Goal: Task Accomplishment & Management: Complete application form

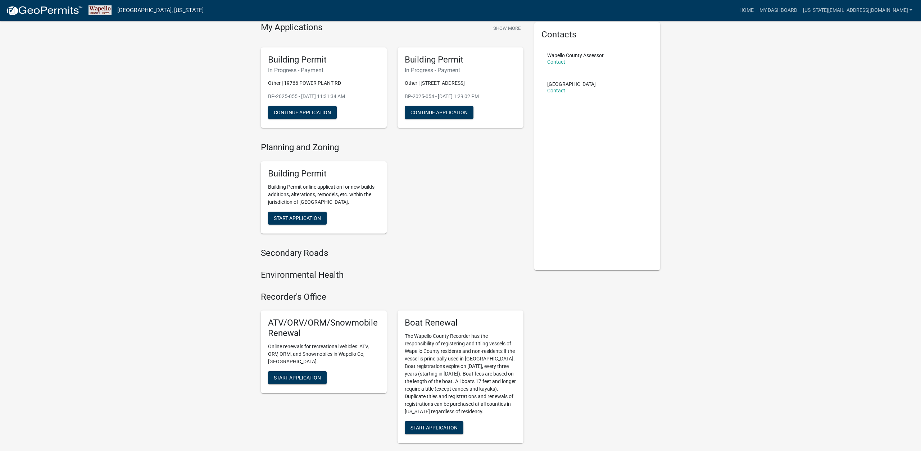
scroll to position [34, 0]
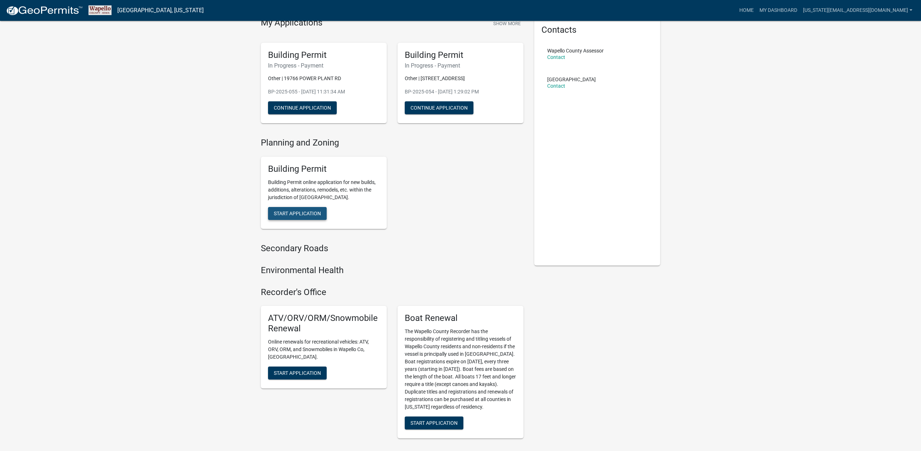
click at [294, 217] on button "Start Application" at bounding box center [297, 213] width 59 height 13
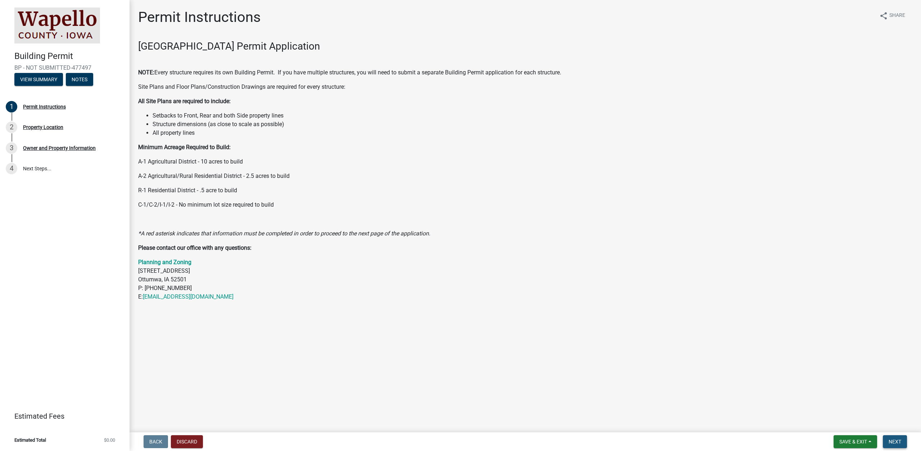
click at [905, 444] on button "Next" at bounding box center [895, 442] width 24 height 13
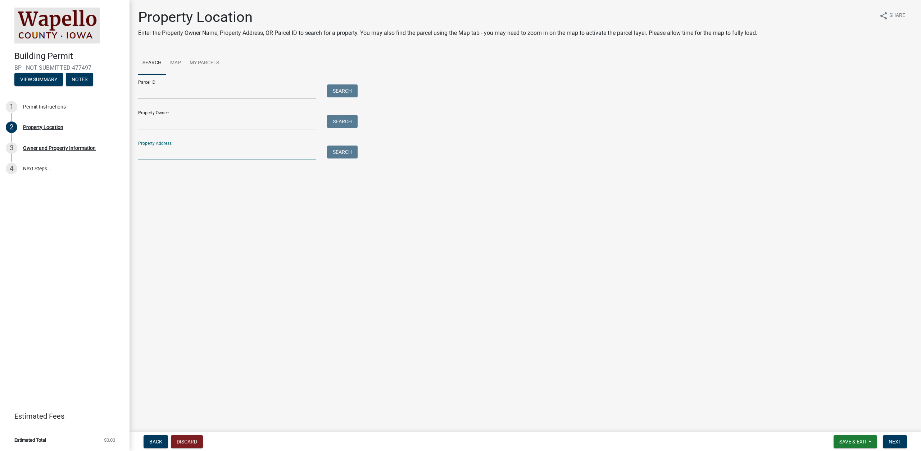
click at [170, 152] on input "Property Address:" at bounding box center [227, 153] width 178 height 15
paste input "[STREET_ADDRESS]"
click at [347, 158] on button "Search" at bounding box center [342, 152] width 31 height 13
drag, startPoint x: 246, startPoint y: 150, endPoint x: 189, endPoint y: 154, distance: 57.0
click at [189, 153] on input "[STREET_ADDRESS]" at bounding box center [227, 153] width 178 height 15
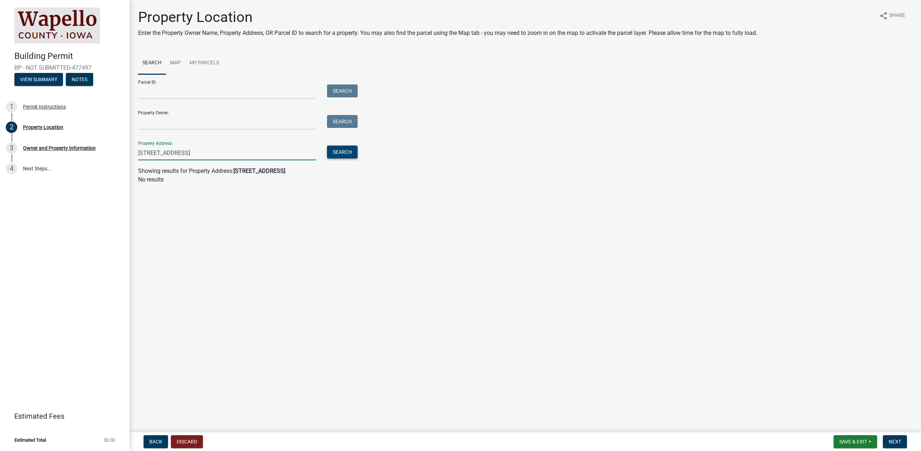
type input "[STREET_ADDRESS]"
click at [335, 149] on button "Search" at bounding box center [342, 152] width 31 height 13
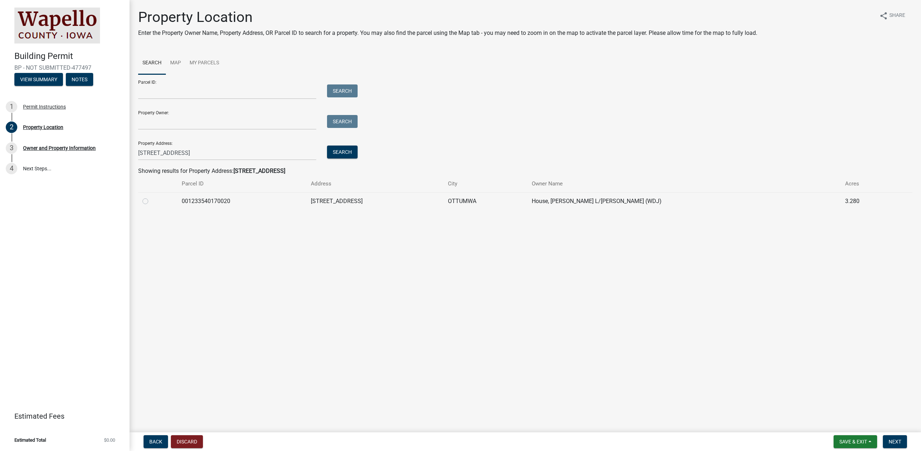
click at [296, 196] on td "001233540170020" at bounding box center [241, 201] width 129 height 18
click at [307, 199] on td "001233540170020" at bounding box center [241, 201] width 129 height 18
click at [307, 201] on td "001233540170020" at bounding box center [241, 201] width 129 height 18
click at [347, 200] on td "[STREET_ADDRESS]" at bounding box center [374, 201] width 137 height 18
click at [145, 204] on div at bounding box center [157, 201] width 31 height 9
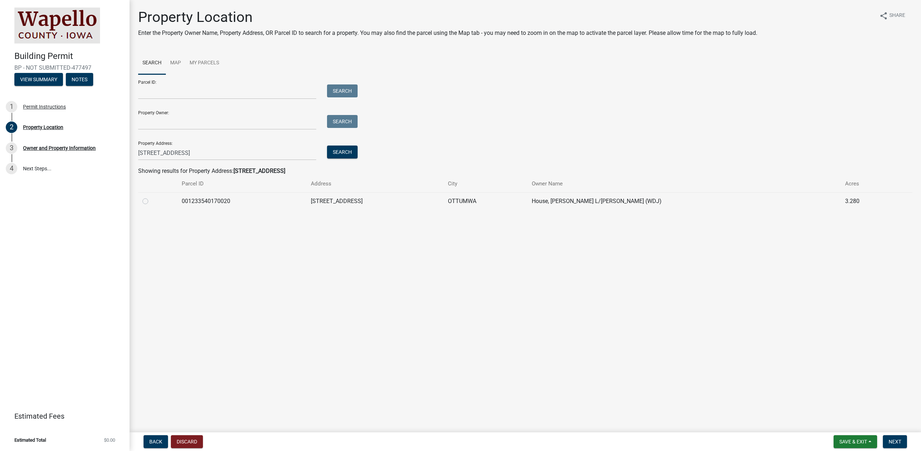
click at [151, 197] on label at bounding box center [151, 197] width 0 height 0
click at [151, 202] on input "radio" at bounding box center [153, 199] width 5 height 5
radio input "true"
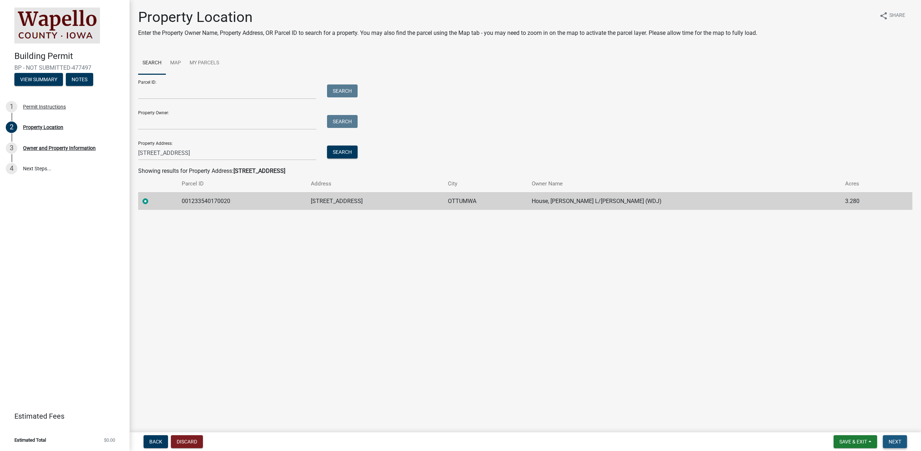
click at [891, 441] on span "Next" at bounding box center [894, 442] width 13 height 6
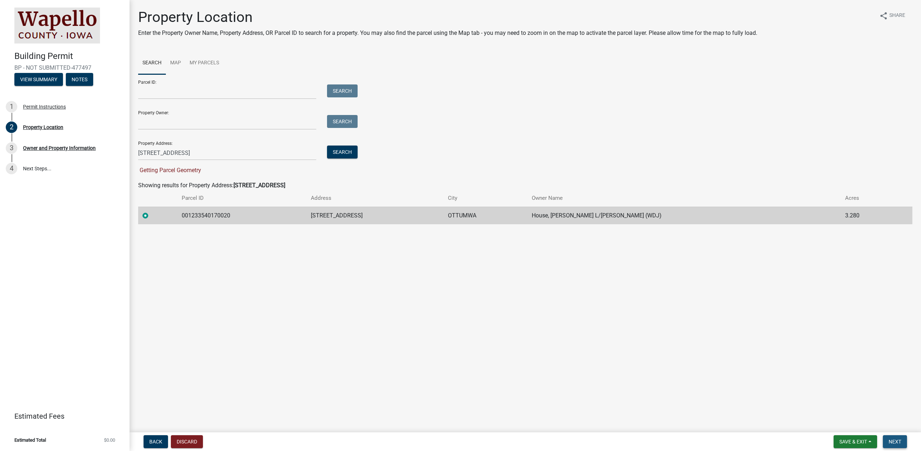
click at [899, 441] on span "Next" at bounding box center [894, 442] width 13 height 6
click at [891, 440] on span "Next" at bounding box center [894, 442] width 13 height 6
click at [85, 146] on div "Owner and Property Information" at bounding box center [59, 148] width 73 height 5
click at [36, 119] on link "2 Property Location" at bounding box center [64, 127] width 129 height 21
click at [38, 109] on div "1 Permit Instructions" at bounding box center [62, 107] width 112 height 12
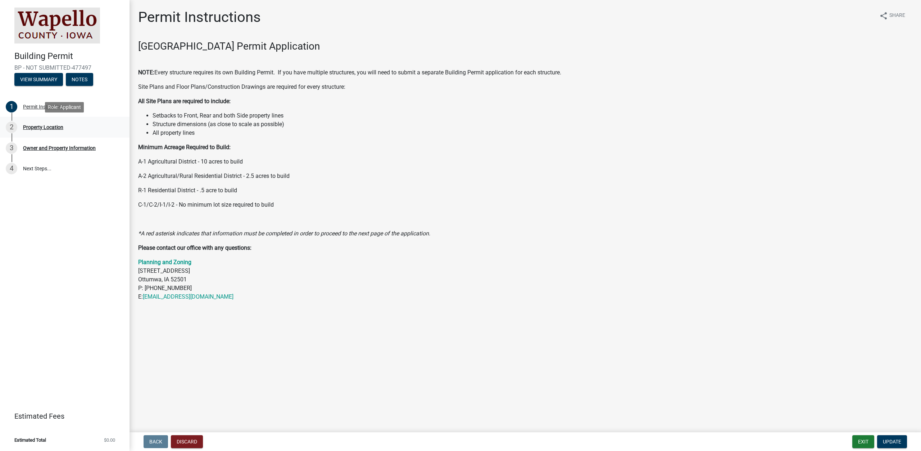
click at [44, 132] on div "2 Property Location" at bounding box center [62, 128] width 112 height 12
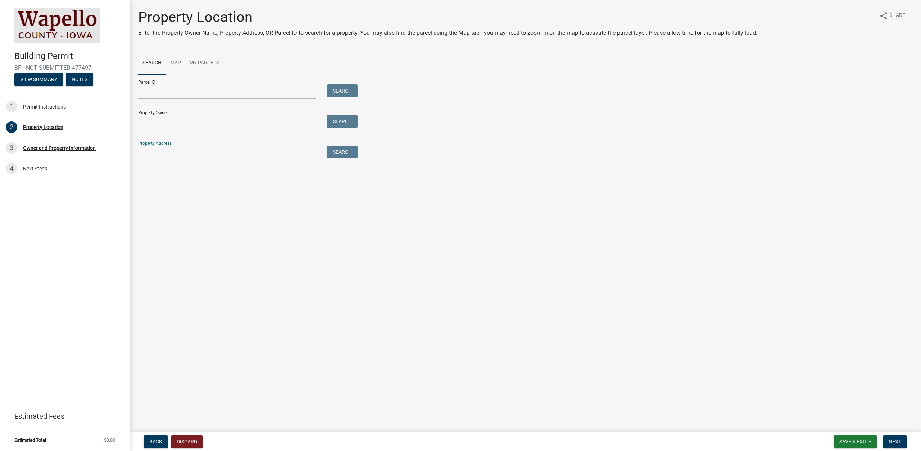
click at [236, 154] on input "Property Address:" at bounding box center [227, 153] width 178 height 15
click at [212, 153] on input "[STREET_ADDRESS]" at bounding box center [227, 153] width 178 height 15
type input "[STREET_ADDRESS]"
click at [347, 152] on button "Search" at bounding box center [342, 152] width 31 height 13
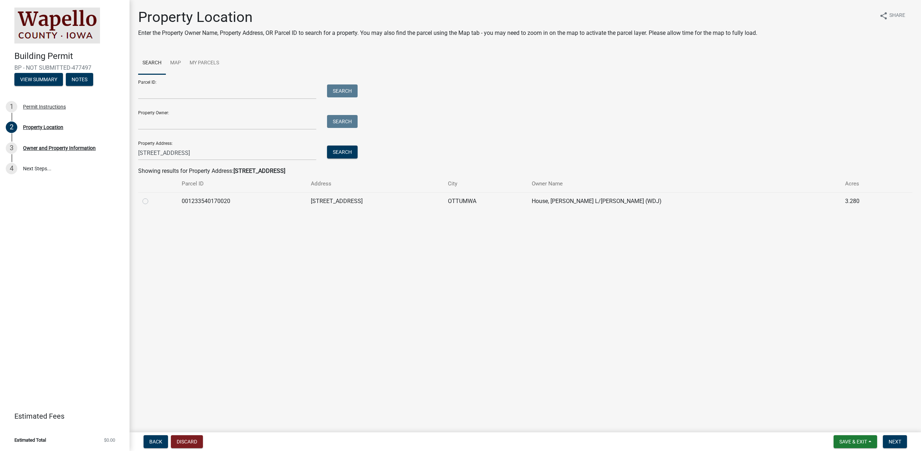
click at [151, 197] on label at bounding box center [151, 197] width 0 height 0
click at [151, 200] on input "radio" at bounding box center [153, 199] width 5 height 5
radio input "true"
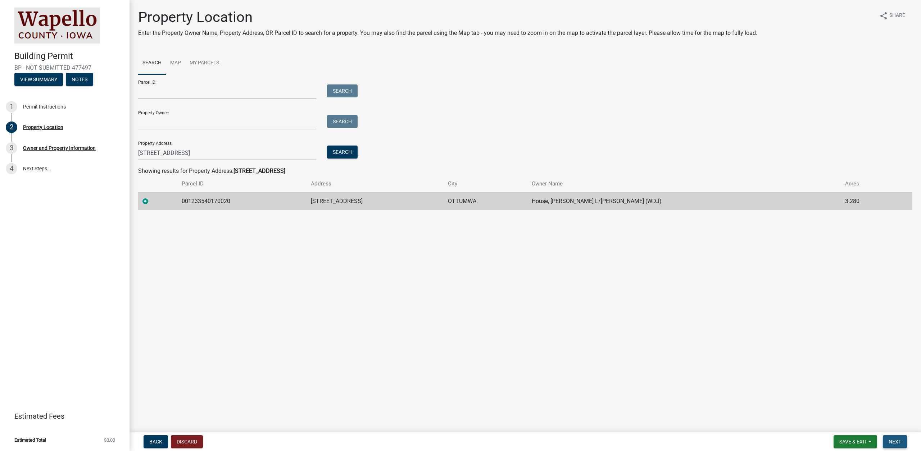
click at [897, 440] on span "Next" at bounding box center [894, 442] width 13 height 6
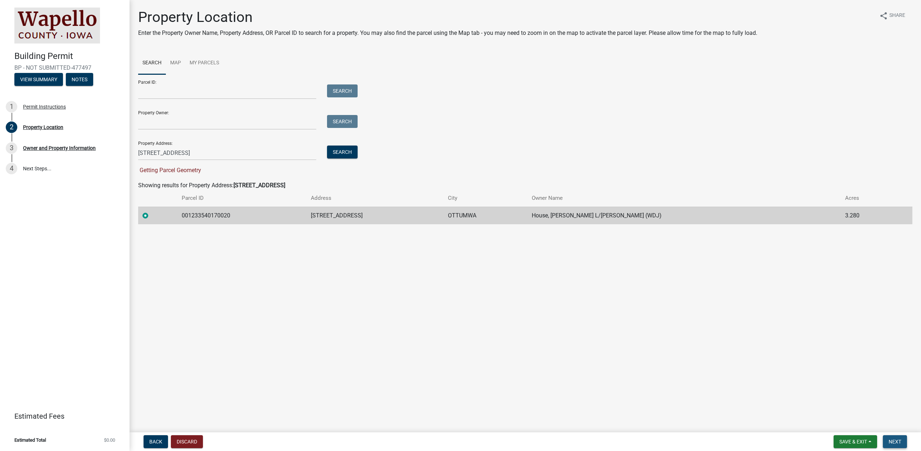
click at [895, 441] on span "Next" at bounding box center [894, 442] width 13 height 6
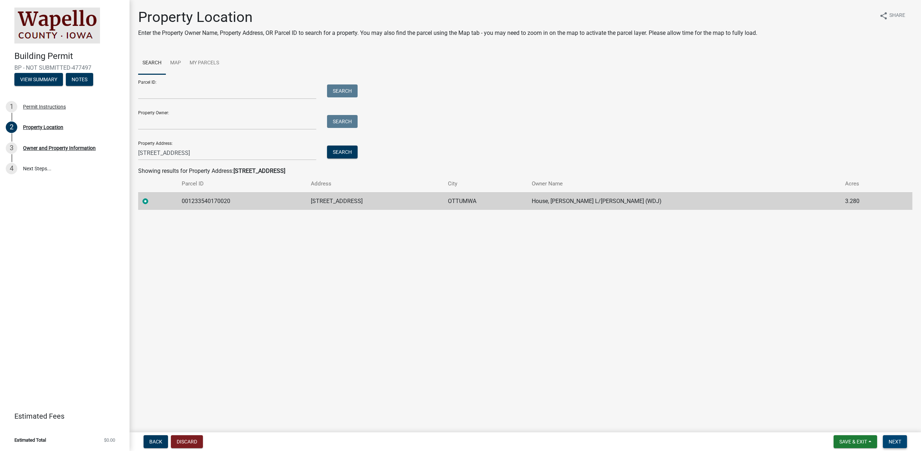
click at [896, 444] on span "Next" at bounding box center [894, 442] width 13 height 6
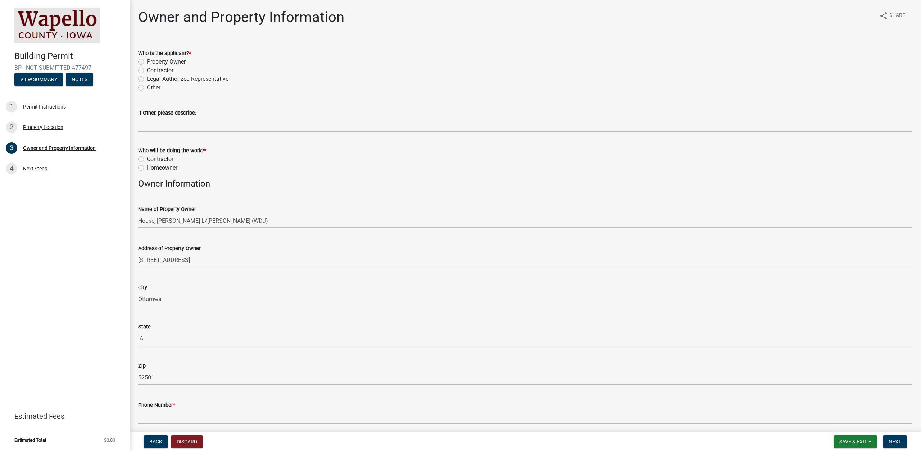
click at [163, 71] on label "Contractor" at bounding box center [160, 70] width 27 height 9
click at [151, 71] on input "Contractor" at bounding box center [149, 68] width 5 height 5
radio input "true"
click at [168, 159] on label "Contractor" at bounding box center [160, 159] width 27 height 9
click at [151, 159] on input "Contractor" at bounding box center [149, 157] width 5 height 5
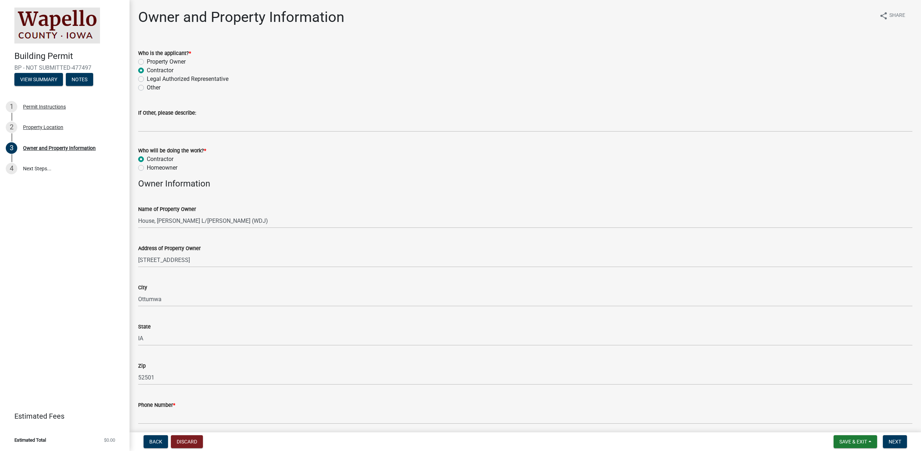
radio input "true"
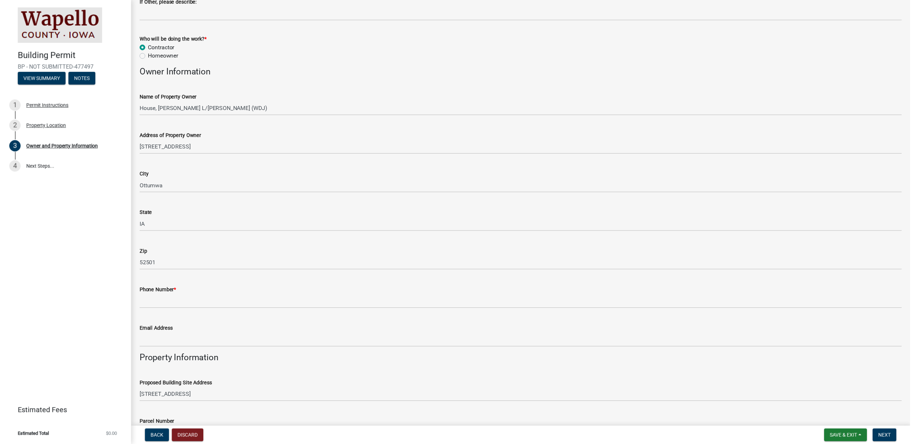
scroll to position [123, 0]
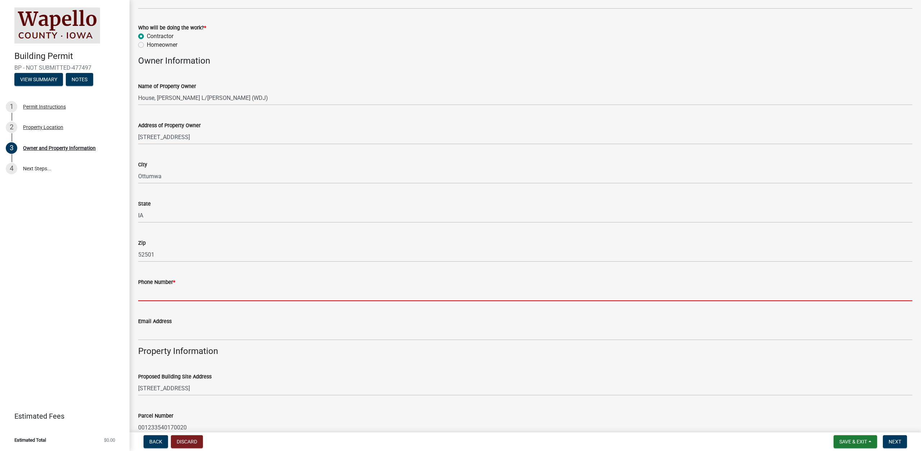
click at [189, 293] on input "Phone Number *" at bounding box center [525, 294] width 774 height 15
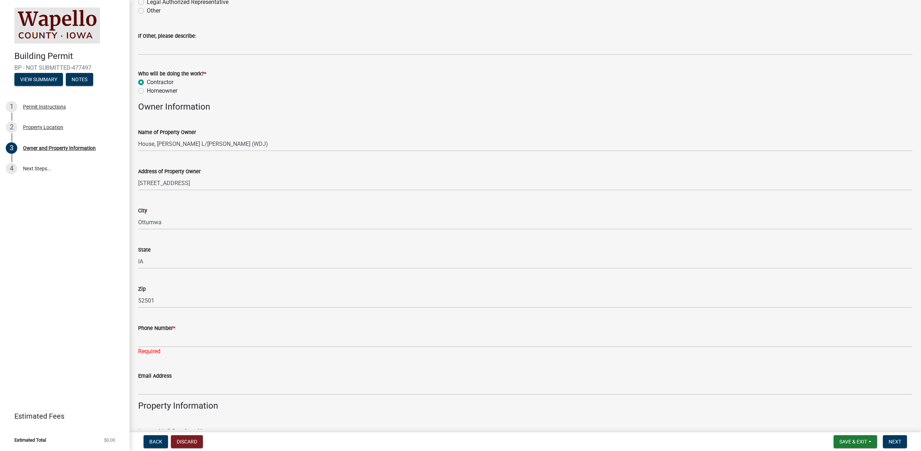
scroll to position [103, 0]
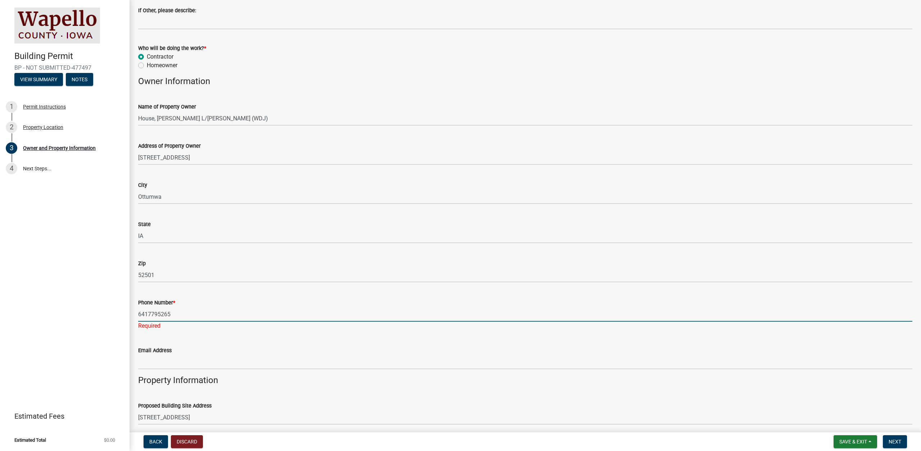
type input "6417795265"
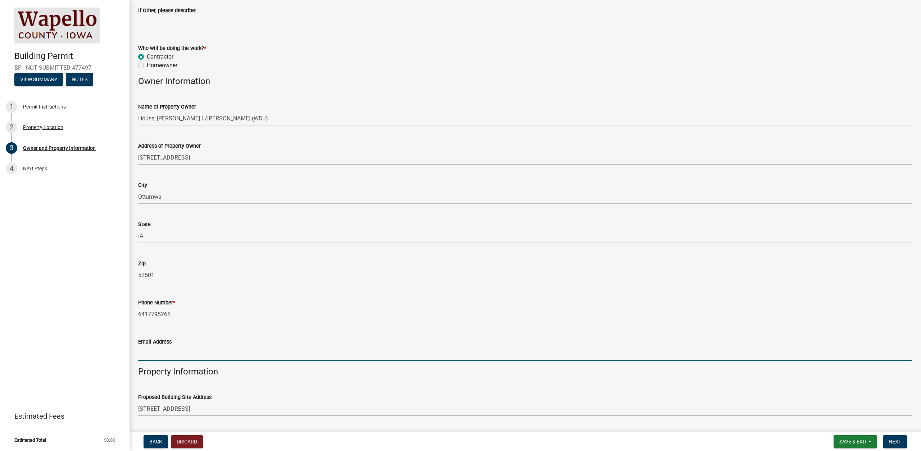
paste input "[EMAIL_ADDRESS][PERSON_NAME][DOMAIN_NAME]"
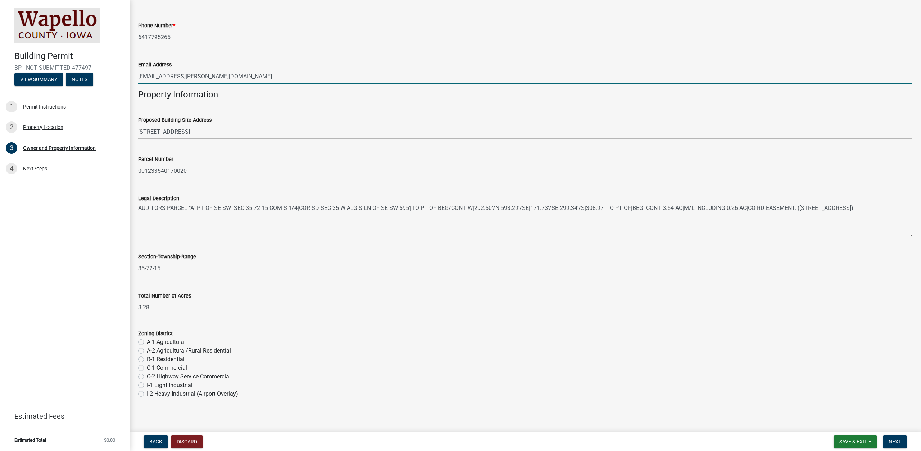
scroll to position [383, 0]
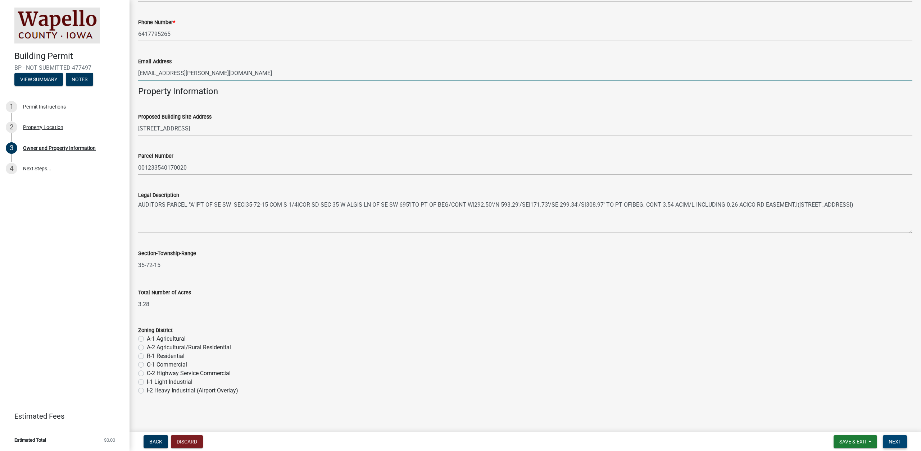
type input "[EMAIL_ADDRESS][PERSON_NAME][DOMAIN_NAME]"
click at [903, 443] on button "Next" at bounding box center [895, 442] width 24 height 13
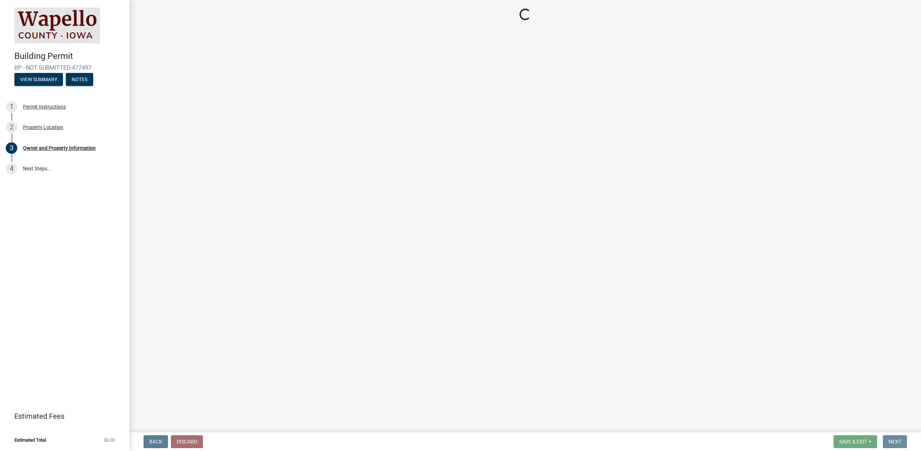
scroll to position [0, 0]
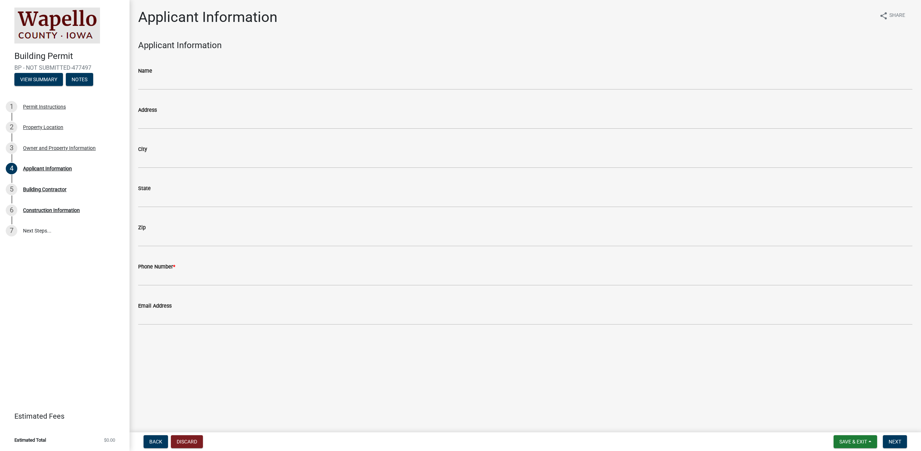
drag, startPoint x: 200, startPoint y: 65, endPoint x: 199, endPoint y: 74, distance: 8.7
click at [200, 65] on div "Name" at bounding box center [525, 72] width 774 height 33
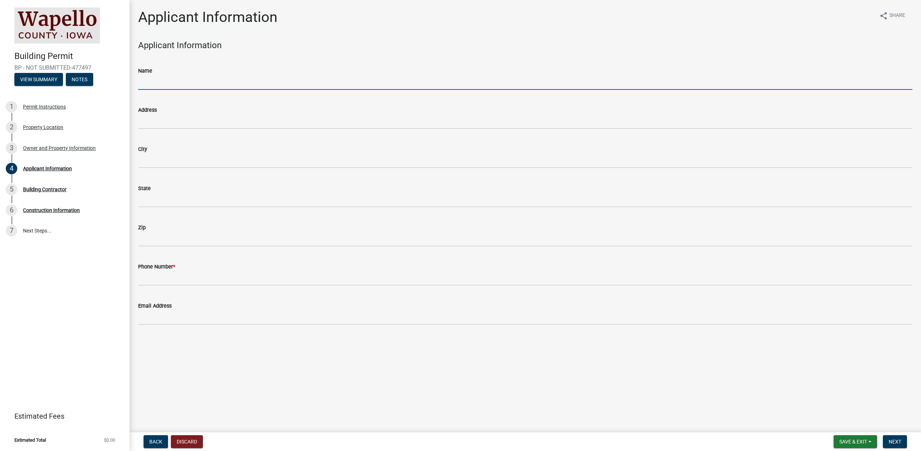
click at [199, 77] on input "Name" at bounding box center [525, 82] width 774 height 15
type input "[PERSON_NAME]"
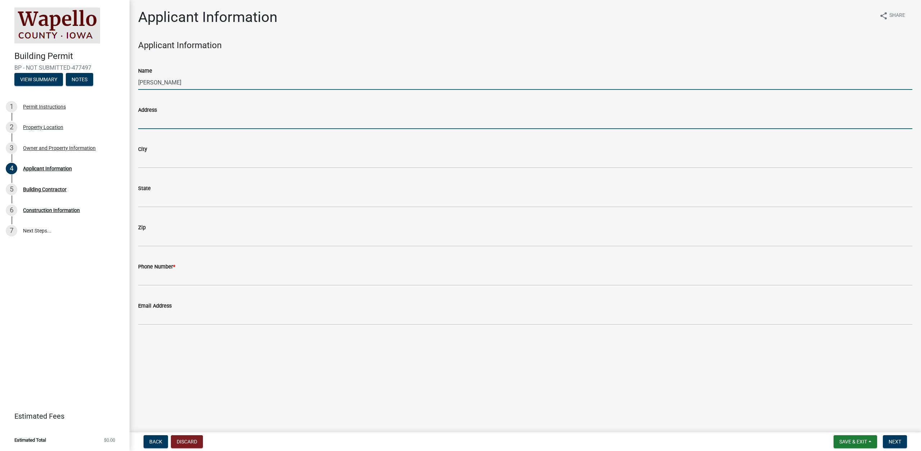
type input "[STREET_ADDRESS]"
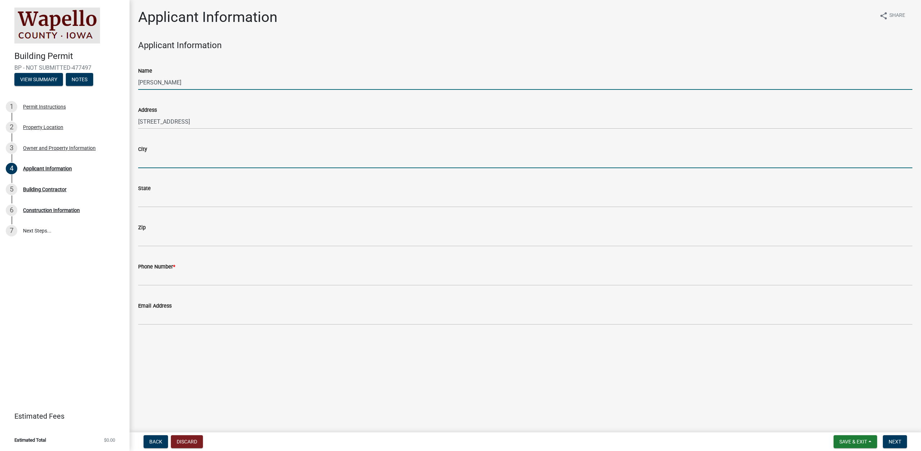
type input "Ankeny"
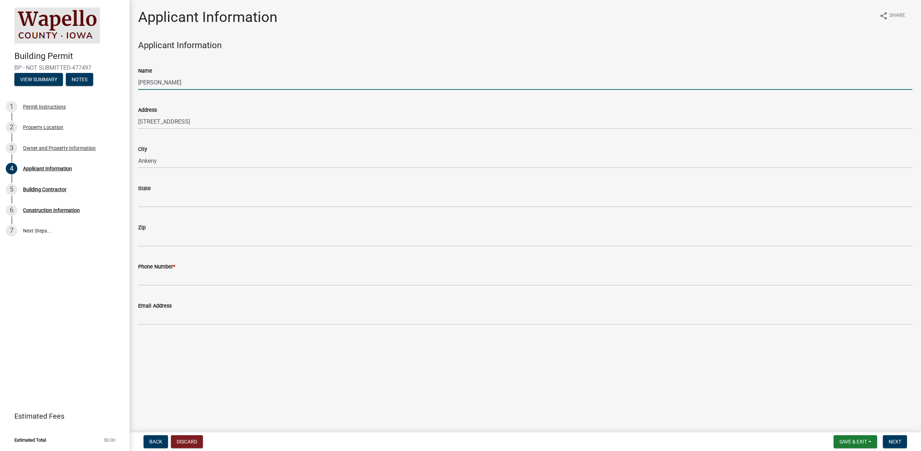
type input "IA"
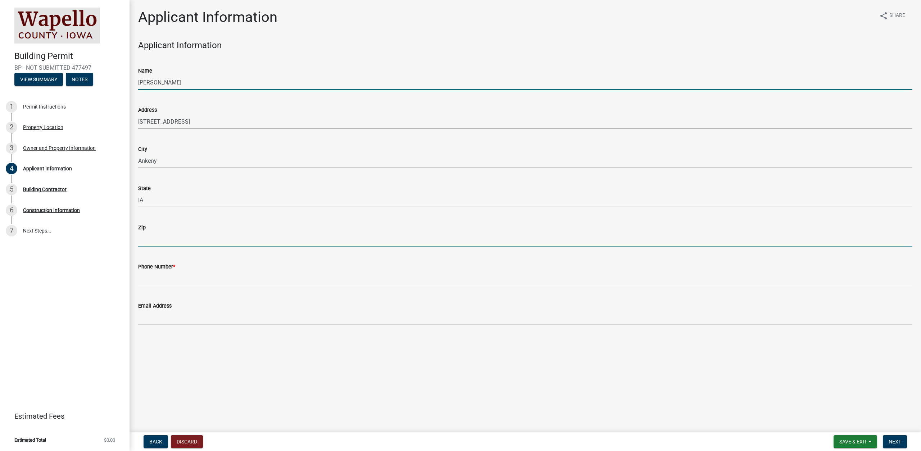
type input "50021"
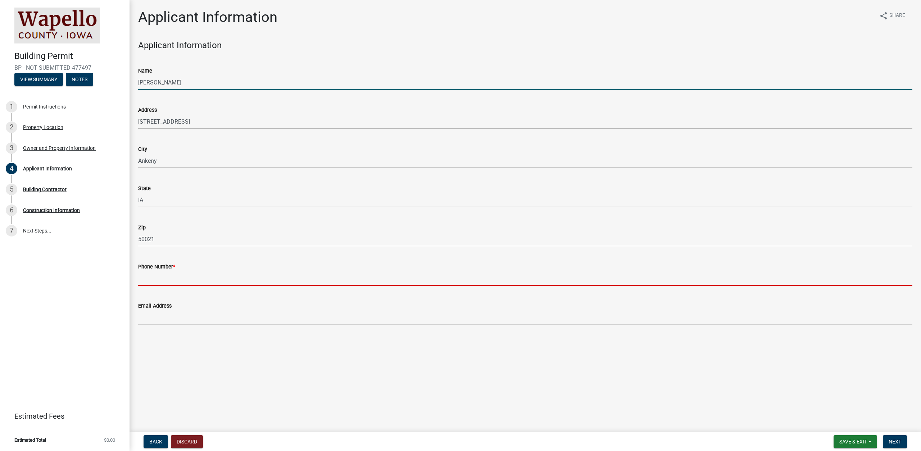
type input "5152766543"
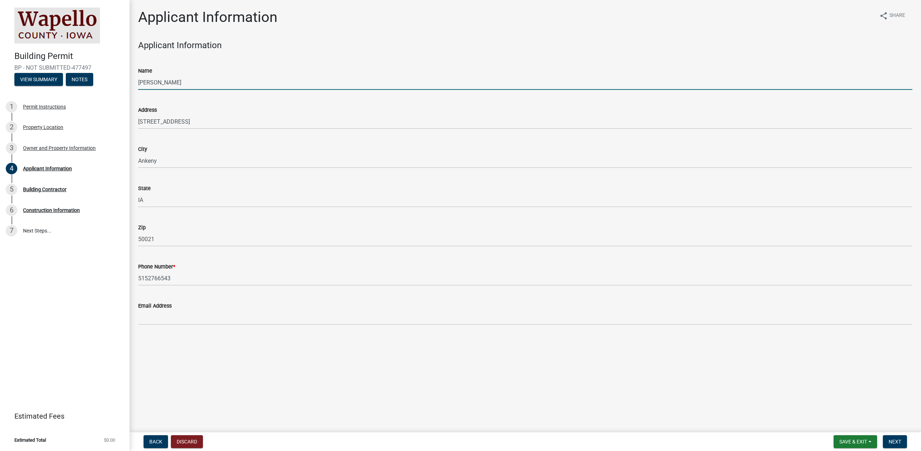
type input "[EMAIL_ADDRESS][DOMAIN_NAME]"
click at [192, 79] on input "[PERSON_NAME]" at bounding box center [525, 82] width 774 height 15
type input "Purelight Power"
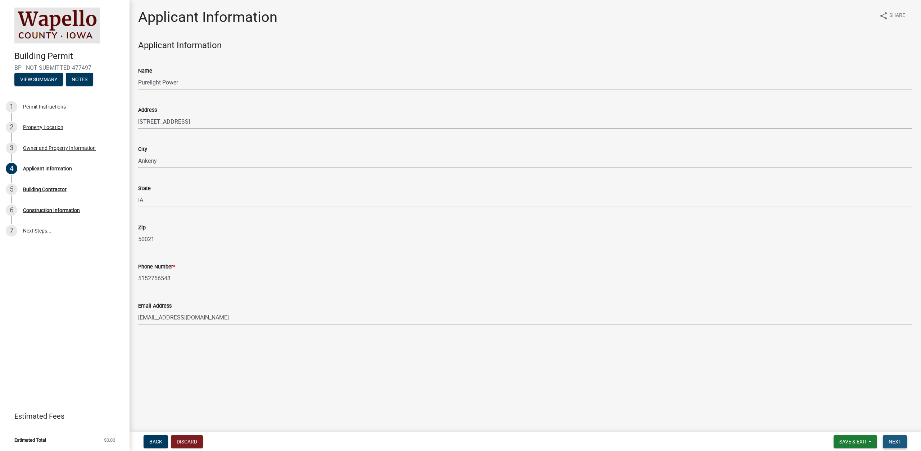
click at [891, 436] on button "Next" at bounding box center [895, 442] width 24 height 13
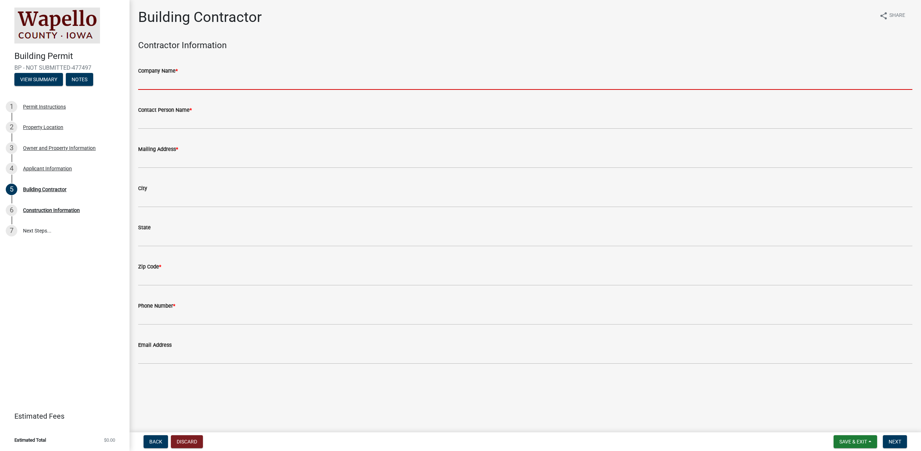
click at [212, 82] on input "Company Name *" at bounding box center [525, 82] width 774 height 15
type input "Purelight Power"
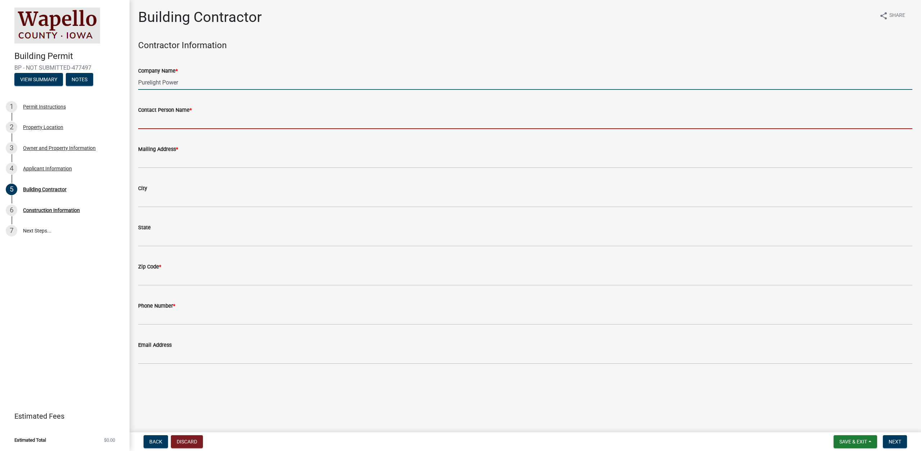
type input "[PERSON_NAME]"
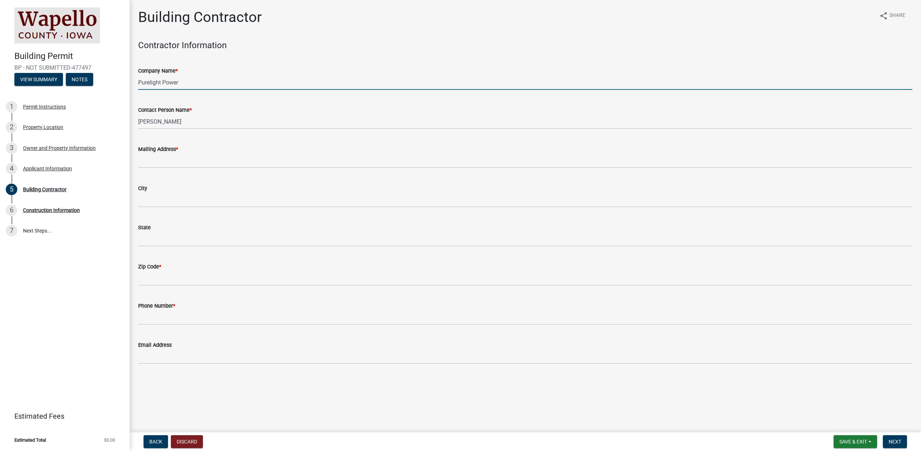
type input "[STREET_ADDRESS]"
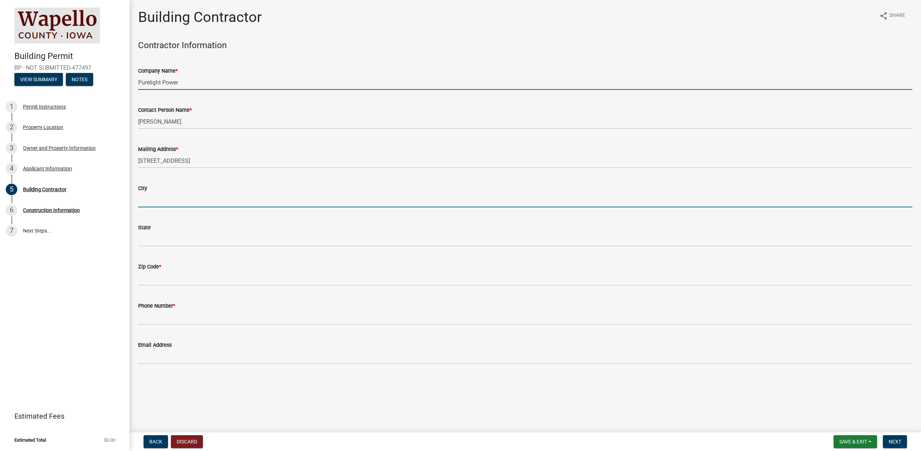
type input "Ankeny"
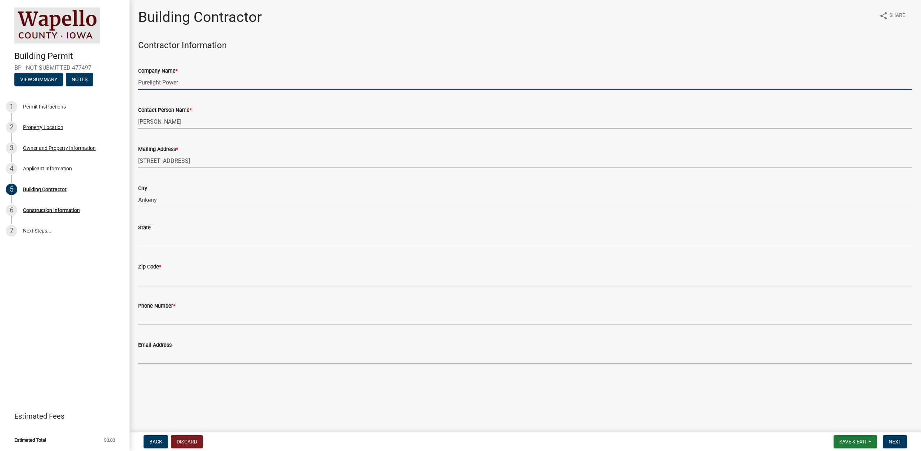
type input "IA"
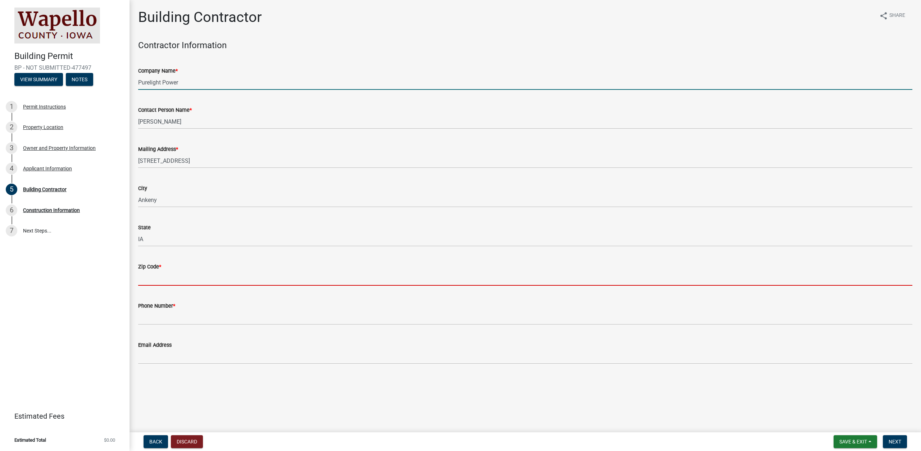
type input "50021"
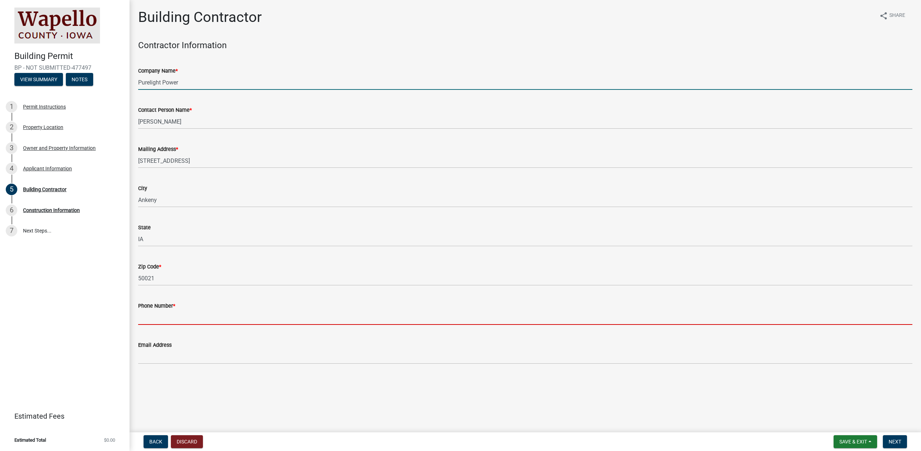
type input "5152766543"
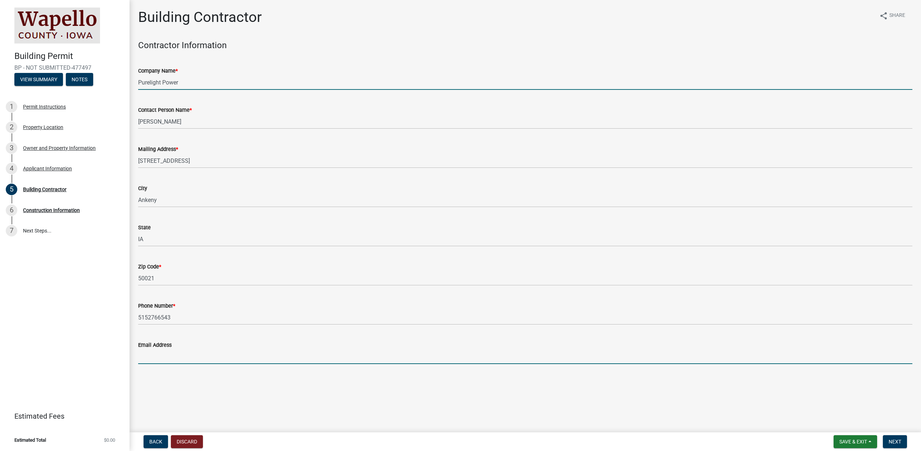
type input "[EMAIL_ADDRESS][DOMAIN_NAME]"
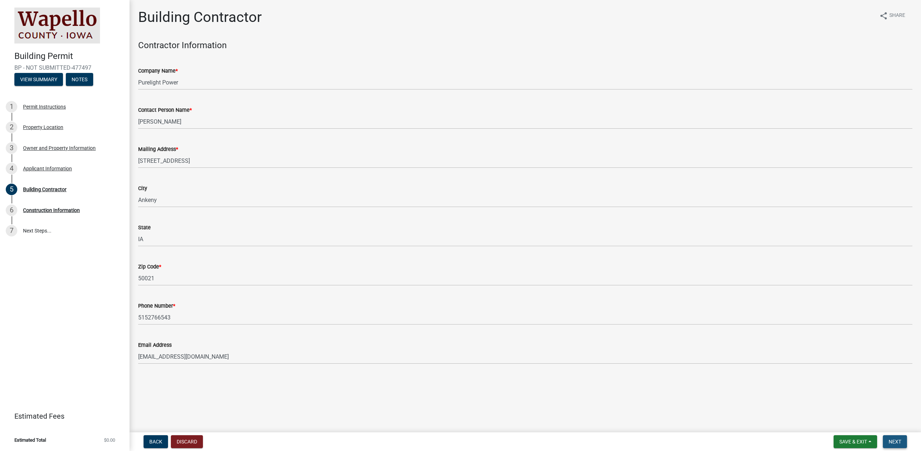
click at [898, 442] on span "Next" at bounding box center [894, 442] width 13 height 6
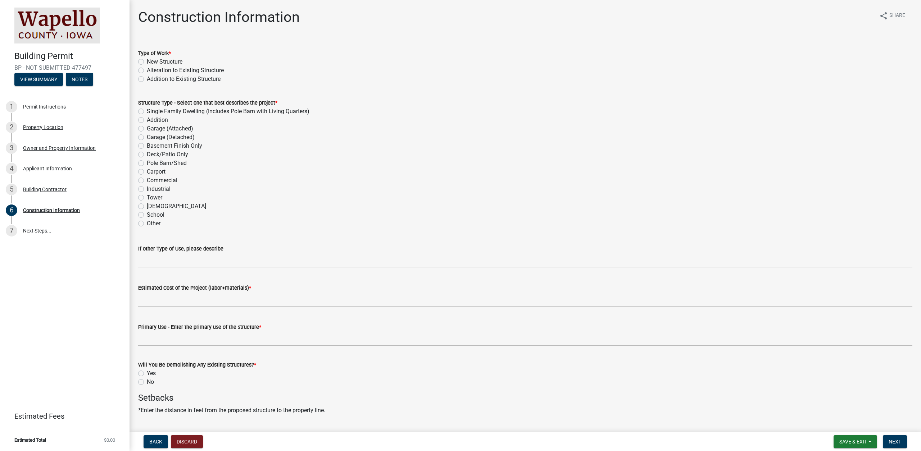
click at [163, 70] on label "Alteration to Existing Structure" at bounding box center [185, 70] width 77 height 9
click at [151, 70] on input "Alteration to Existing Structure" at bounding box center [149, 68] width 5 height 5
radio input "true"
click at [147, 225] on label "Other" at bounding box center [154, 223] width 14 height 9
click at [147, 224] on input "Other" at bounding box center [149, 221] width 5 height 5
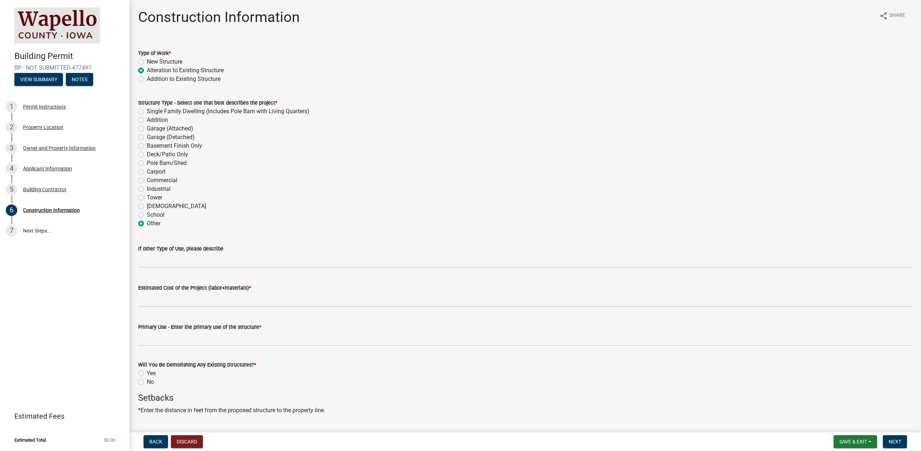
radio input "true"
click at [144, 220] on div "Other" at bounding box center [525, 223] width 774 height 9
click at [177, 109] on label "Single Family Dwelling (Includes Pole Barn with Living Quarters)" at bounding box center [228, 111] width 163 height 9
click at [151, 109] on input "Single Family Dwelling (Includes Pole Barn with Living Quarters)" at bounding box center [149, 109] width 5 height 5
radio input "true"
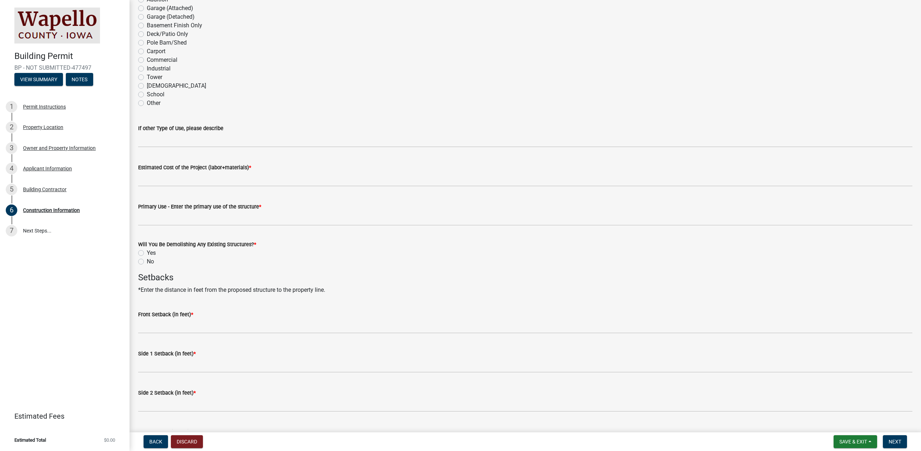
scroll to position [121, 0]
click at [147, 264] on label "No" at bounding box center [150, 261] width 7 height 9
click at [147, 262] on input "No" at bounding box center [149, 259] width 5 height 5
radio input "true"
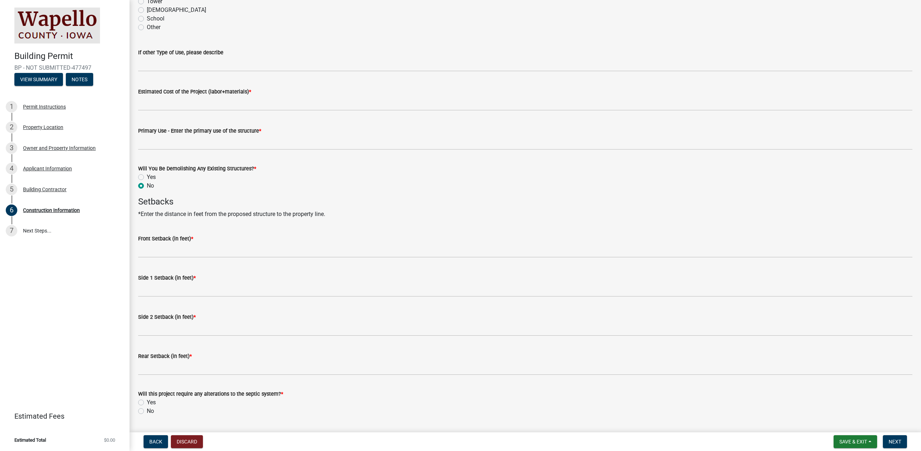
scroll to position [217, 0]
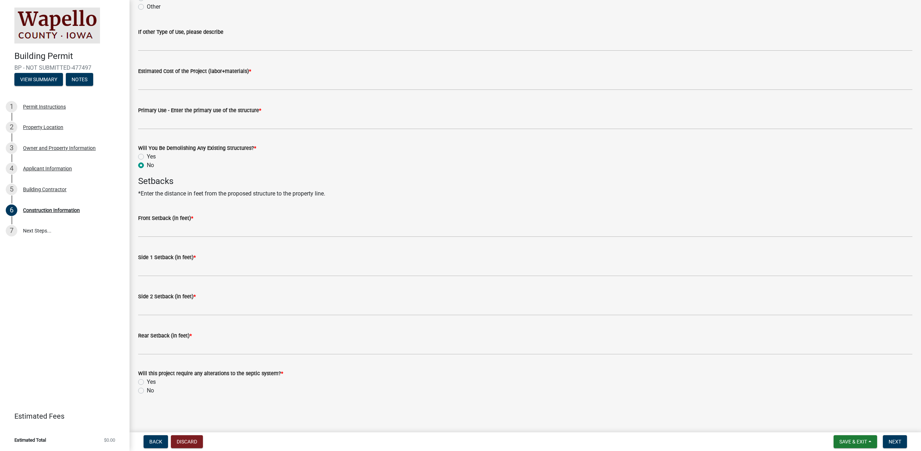
click at [147, 392] on label "No" at bounding box center [150, 391] width 7 height 9
click at [147, 391] on input "No" at bounding box center [149, 389] width 5 height 5
radio input "true"
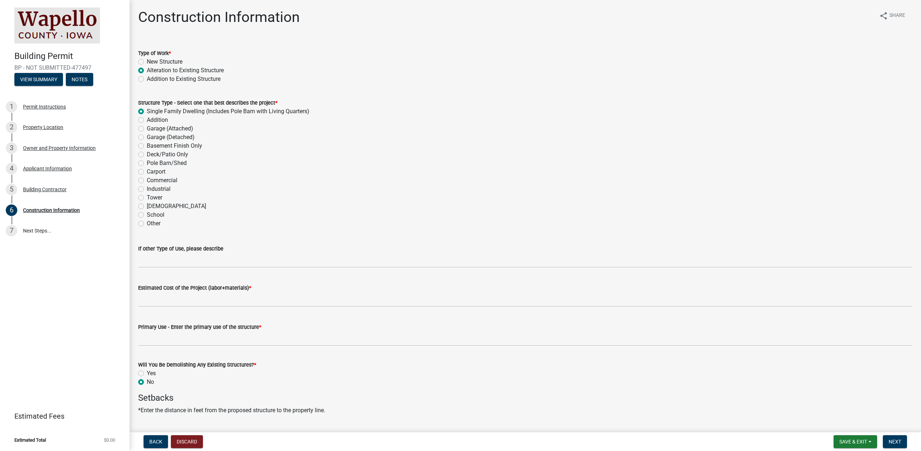
scroll to position [3, 0]
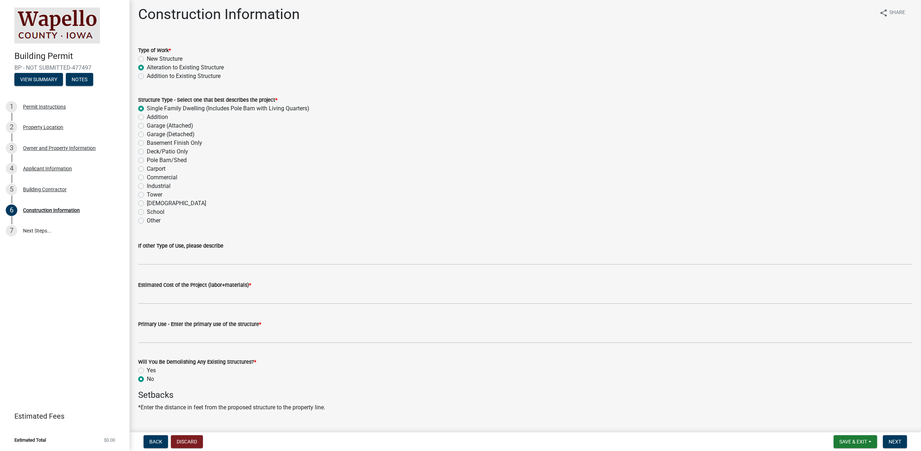
click at [187, 73] on label "Addition to Existing Structure" at bounding box center [184, 76] width 74 height 9
click at [151, 73] on input "Addition to Existing Structure" at bounding box center [149, 74] width 5 height 5
radio input "true"
click at [186, 66] on label "Alteration to Existing Structure" at bounding box center [185, 67] width 77 height 9
click at [151, 66] on input "Alteration to Existing Structure" at bounding box center [149, 65] width 5 height 5
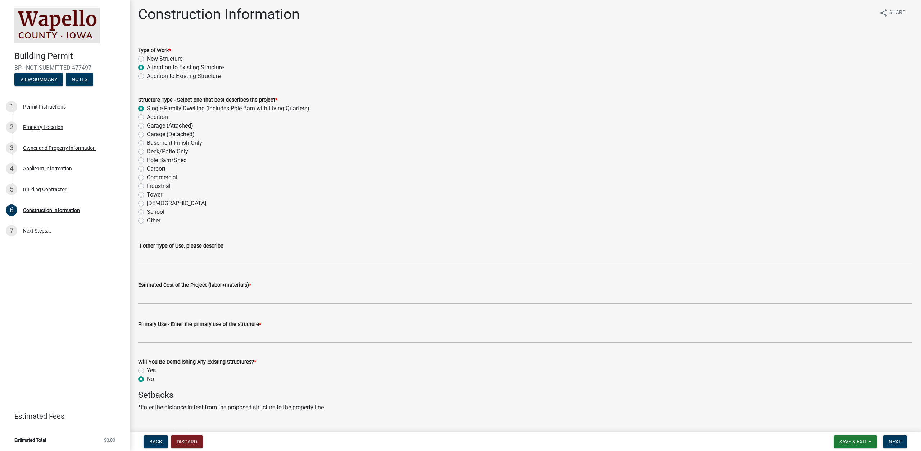
radio input "true"
click at [218, 267] on wm-data-entity-input "If other Type of Use, please describe" at bounding box center [525, 251] width 774 height 39
click at [217, 265] on wm-data-entity-input "If other Type of Use, please describe" at bounding box center [525, 251] width 774 height 39
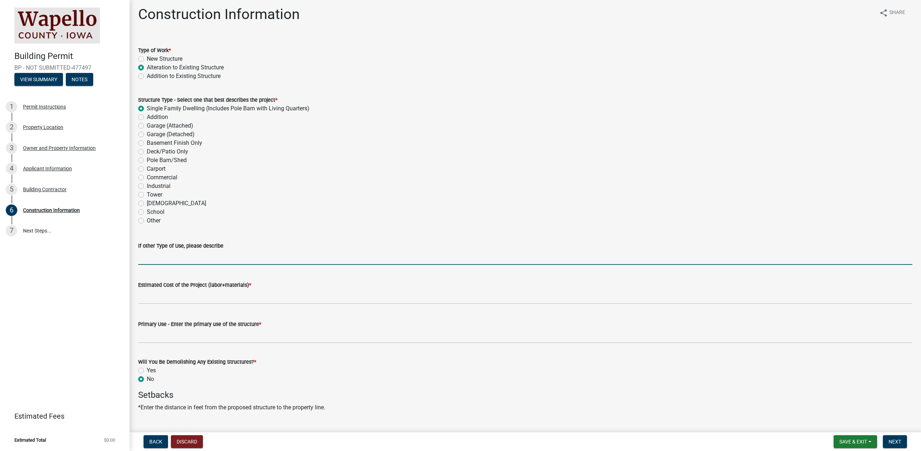
click at [218, 260] on input "If other Type of Use, please describe" at bounding box center [525, 257] width 774 height 15
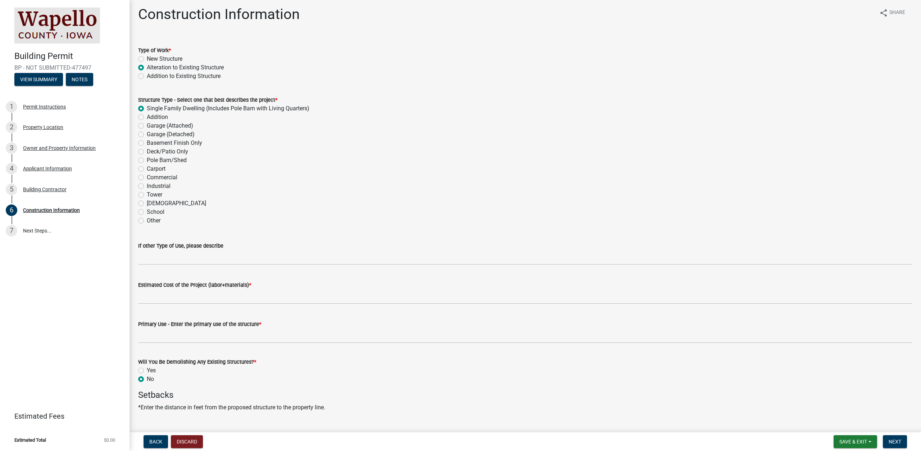
click at [152, 225] on label "Other" at bounding box center [154, 221] width 14 height 9
click at [151, 221] on input "Other" at bounding box center [149, 219] width 5 height 5
radio input "true"
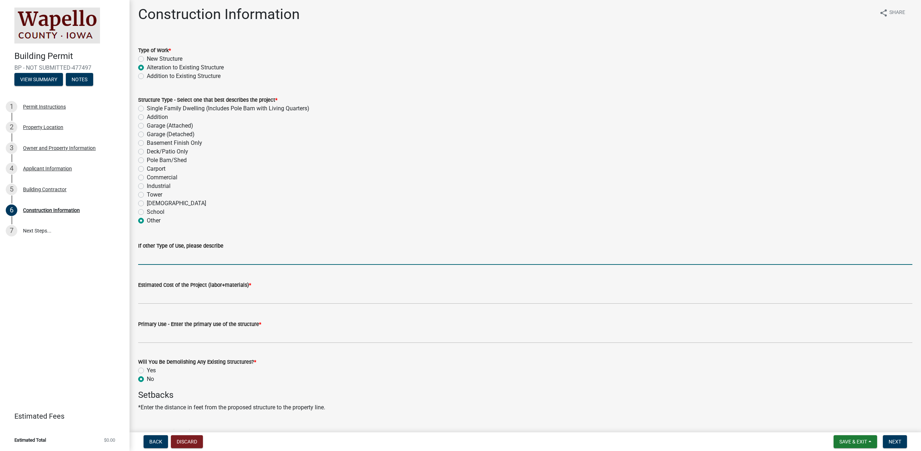
click at [159, 253] on input "If other Type of Use, please describe" at bounding box center [525, 257] width 774 height 15
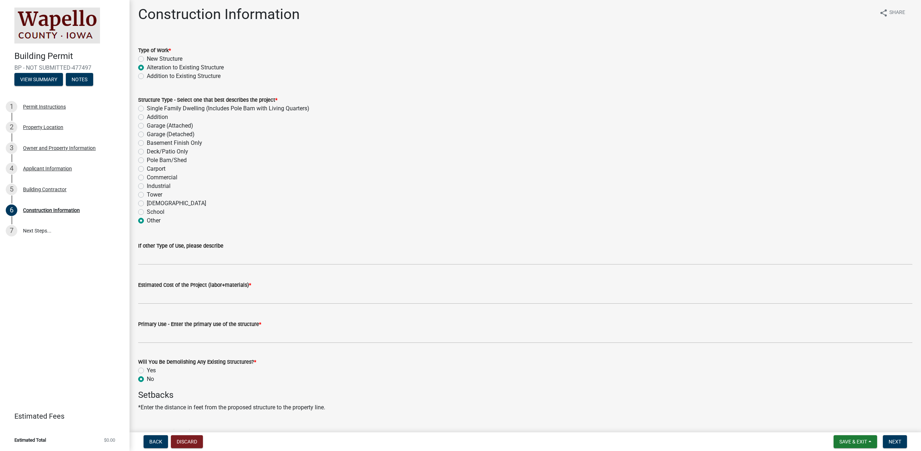
click at [187, 248] on label "If other Type of Use, please describe" at bounding box center [180, 246] width 85 height 5
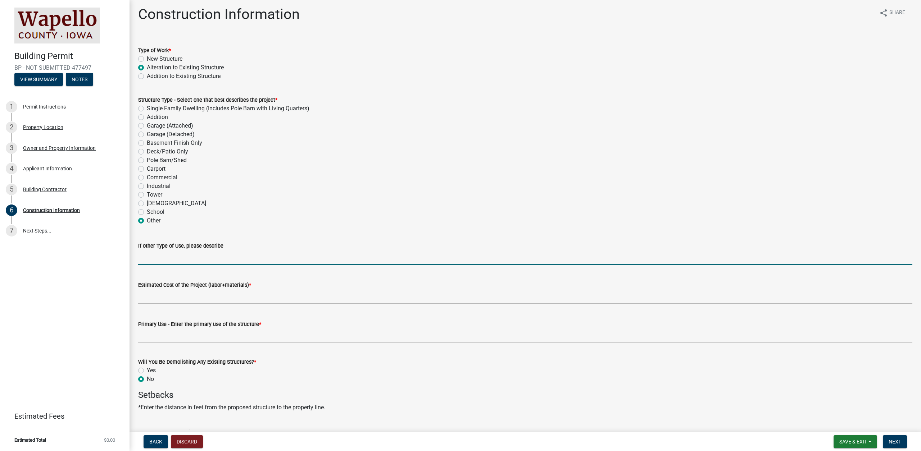
click at [187, 250] on input "If other Type of Use, please describe" at bounding box center [525, 257] width 774 height 15
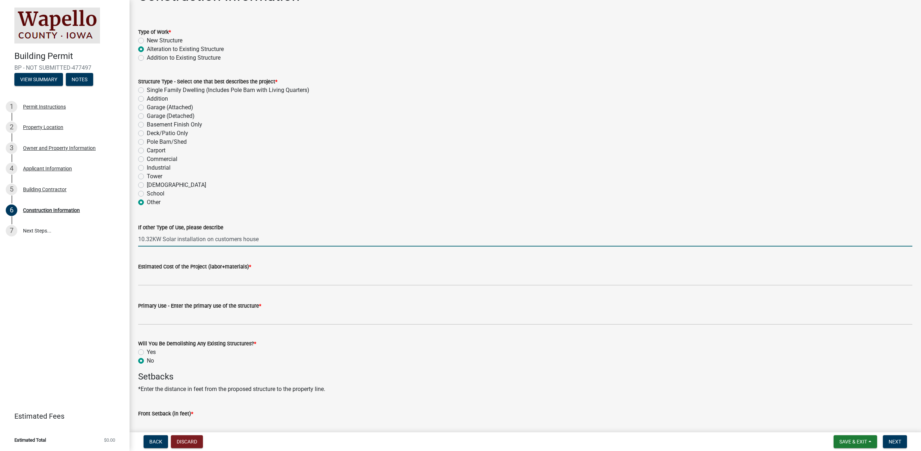
type input "10.32KW Solar installation on customers house"
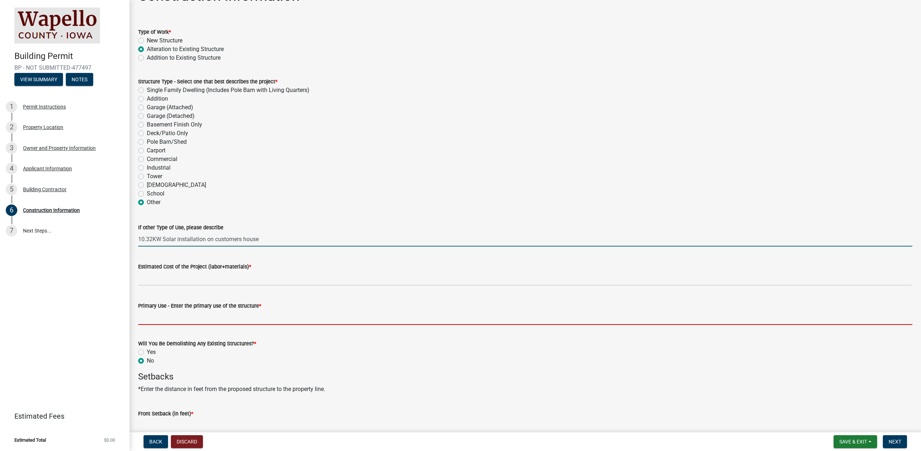
click at [208, 325] on input "Primary Use - Enter the primary use of the structure *" at bounding box center [525, 317] width 774 height 15
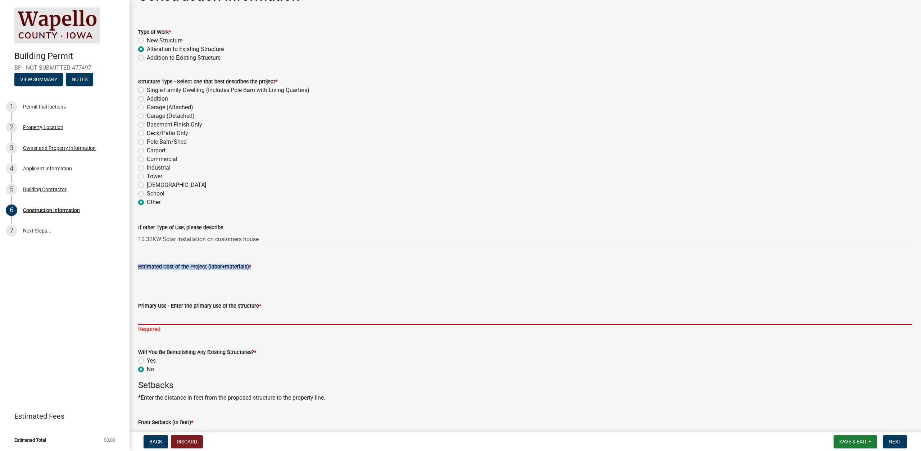
drag, startPoint x: 185, startPoint y: 287, endPoint x: 187, endPoint y: 282, distance: 5.5
click at [187, 283] on wm-data-entity-input "Estimated Cost of the Project (labor+materials) *" at bounding box center [525, 272] width 774 height 39
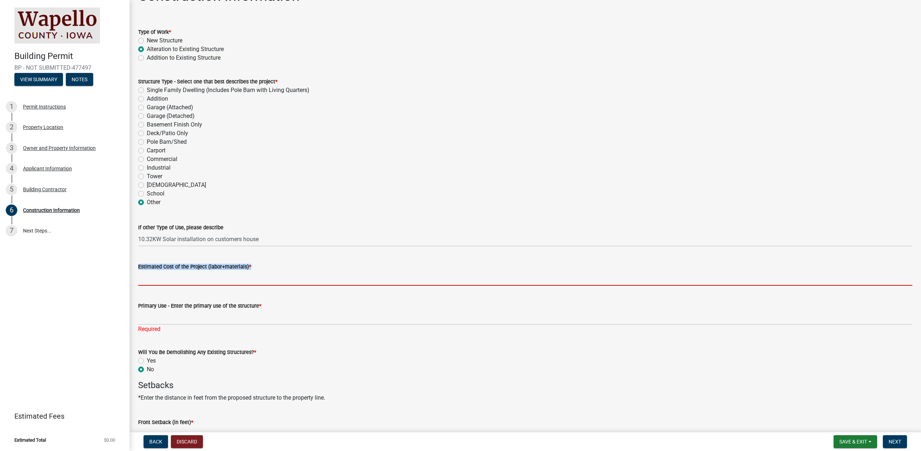
click at [188, 282] on input "Estimated Cost of the Project (labor+materials) *" at bounding box center [525, 278] width 774 height 15
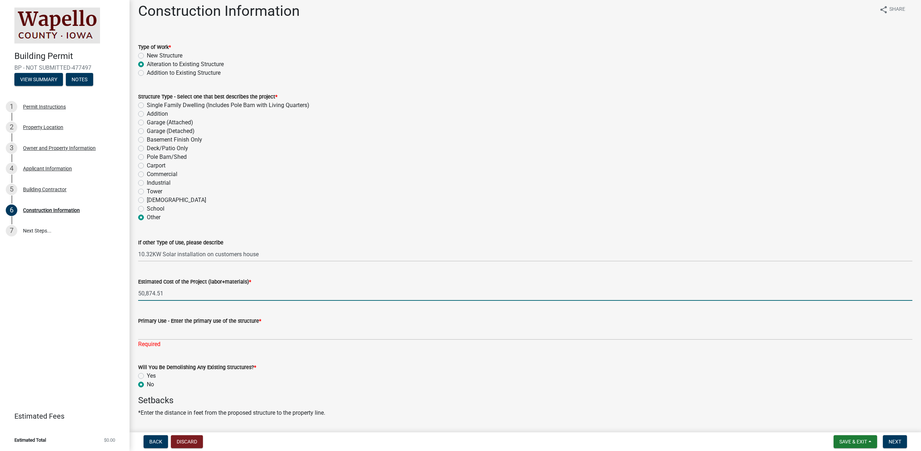
scroll to position [0, 0]
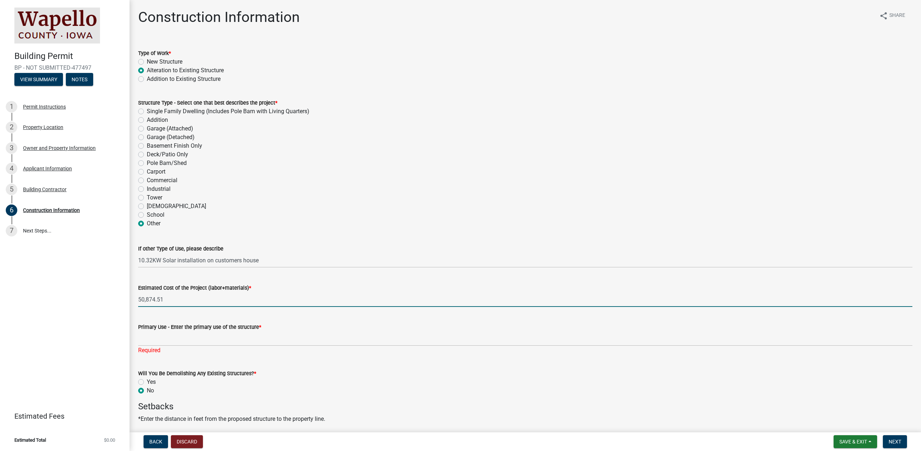
type input "50,874.51"
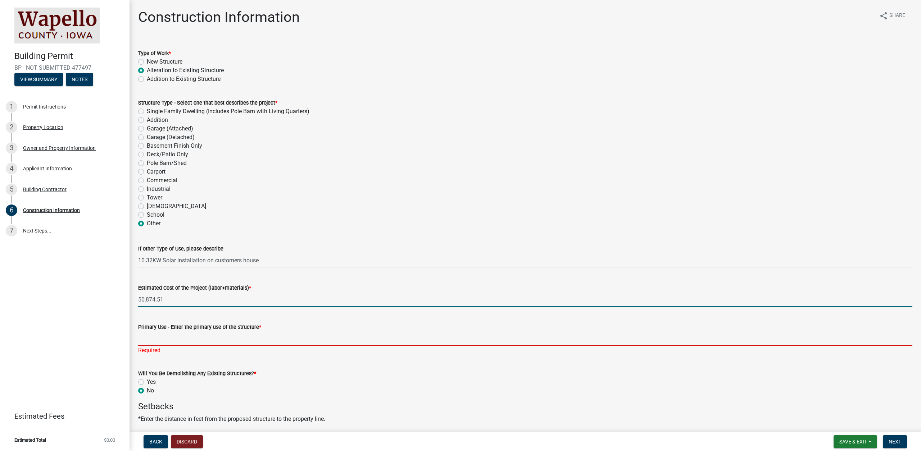
click at [210, 334] on input "Primary Use - Enter the primary use of the structure *" at bounding box center [525, 339] width 774 height 15
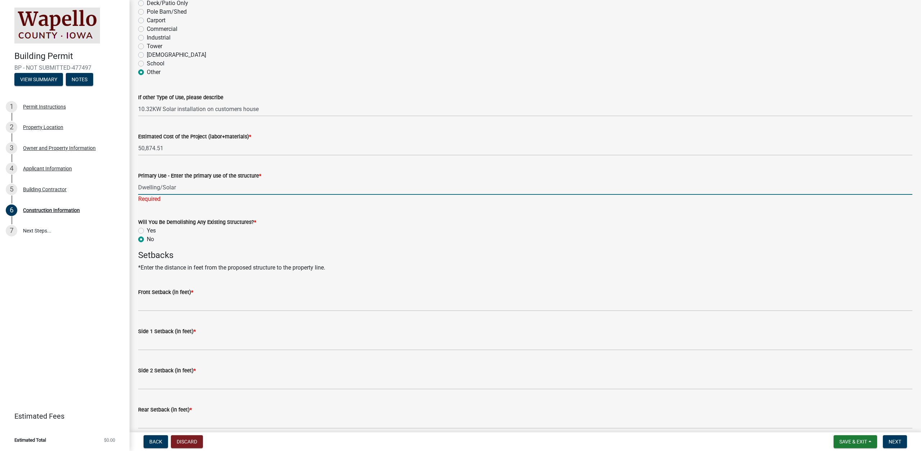
scroll to position [162, 0]
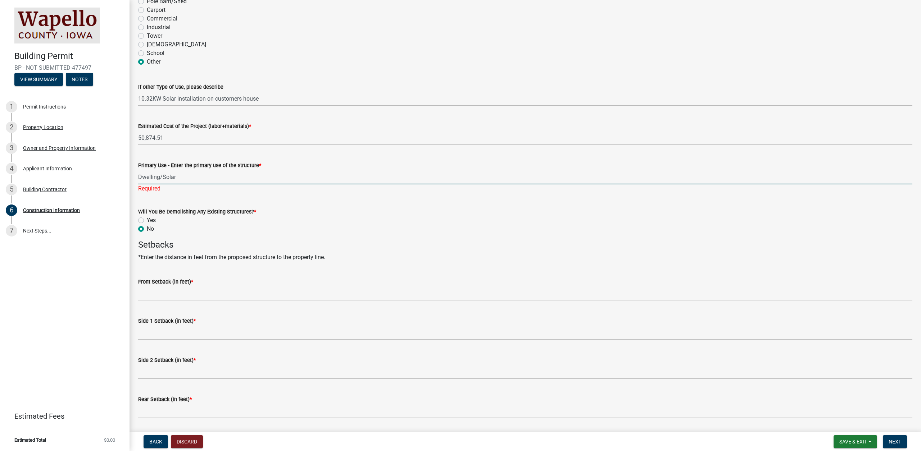
type input "Dwelling/Solar"
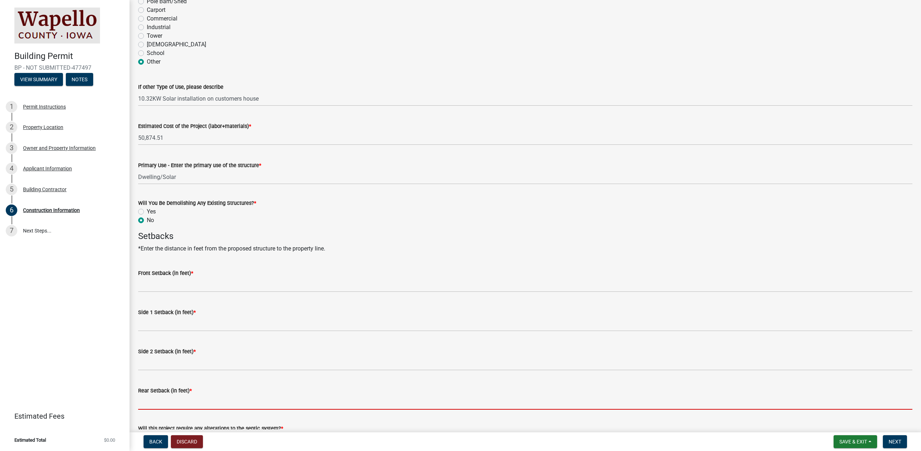
click at [187, 401] on input "Rear Setback (in feet) *" at bounding box center [525, 402] width 774 height 15
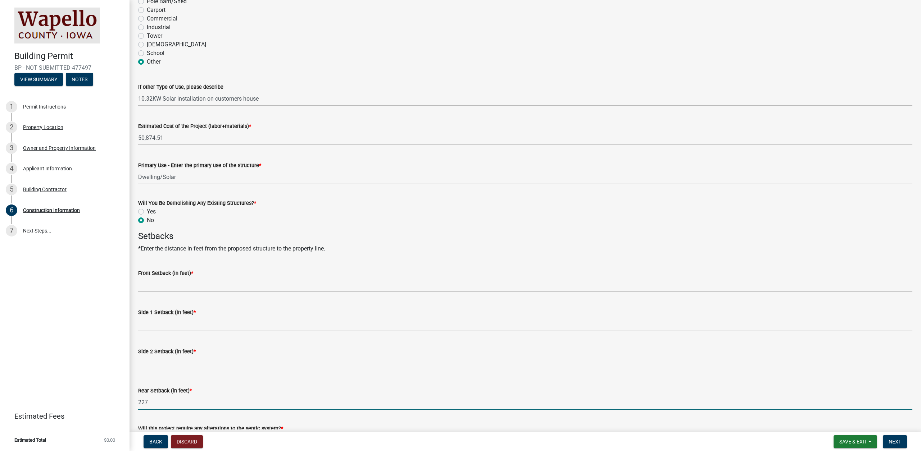
type input "227"
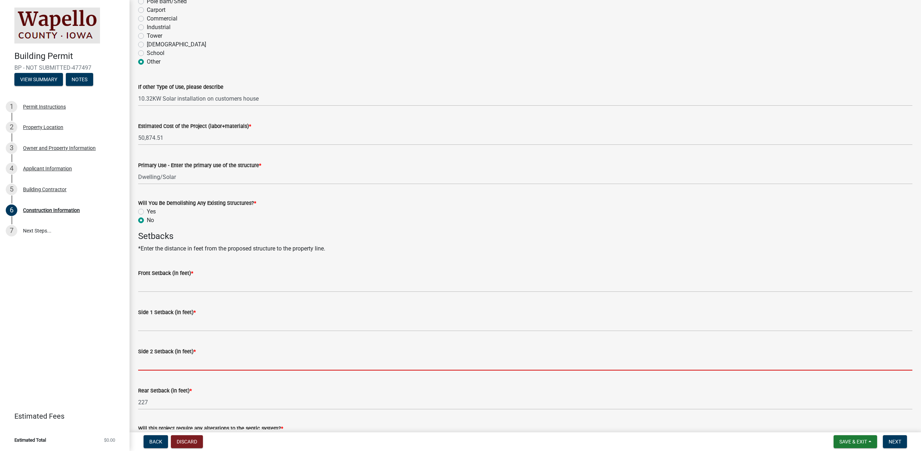
click at [176, 368] on input "Side 2 Setback (in feet) *" at bounding box center [525, 363] width 774 height 15
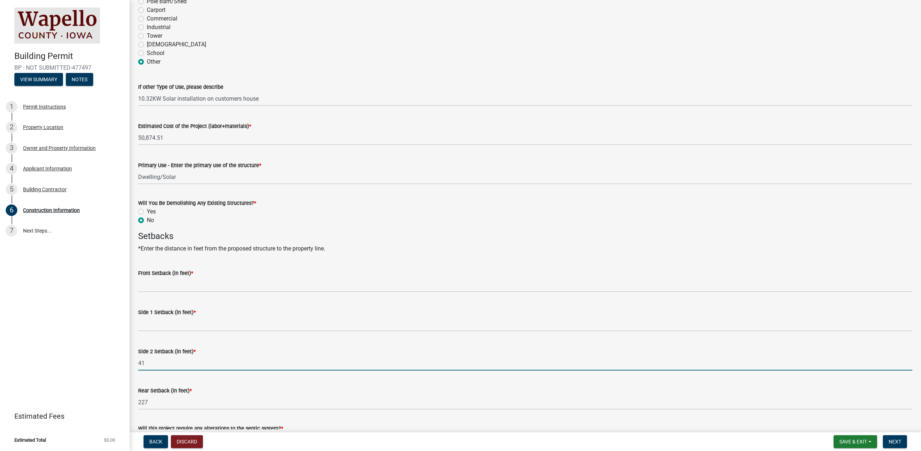
type input "41"
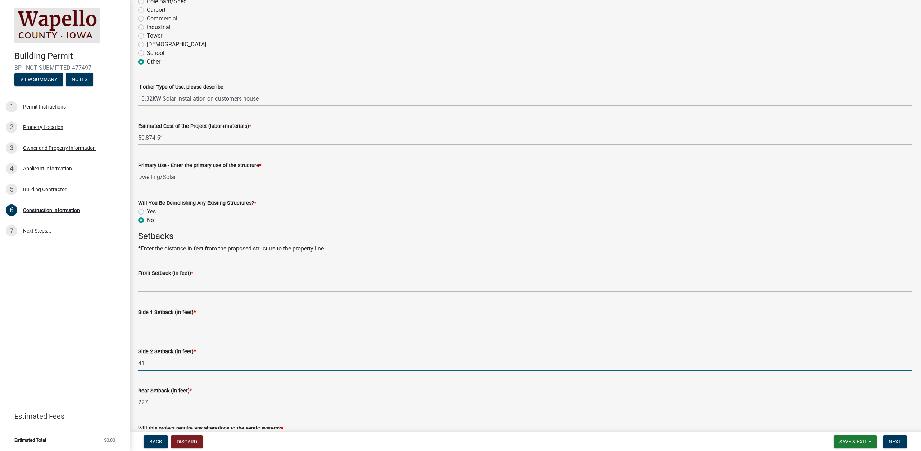
click at [188, 323] on input "Side 1 Setback (in feet) *" at bounding box center [525, 324] width 774 height 15
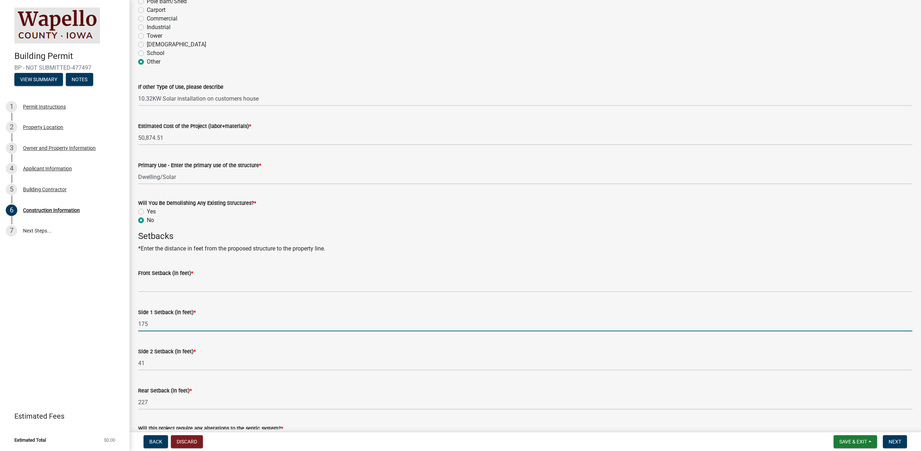
type input "175"
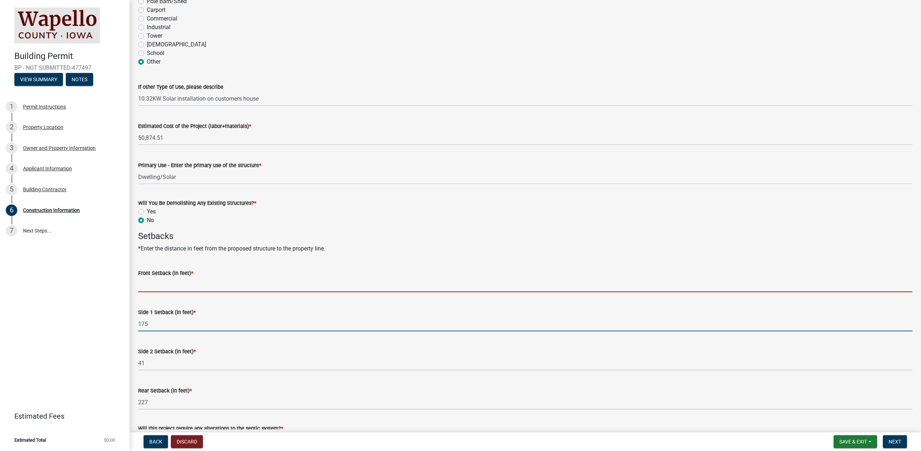
click at [189, 292] on input "Front Setback (in feet) *" at bounding box center [525, 285] width 774 height 15
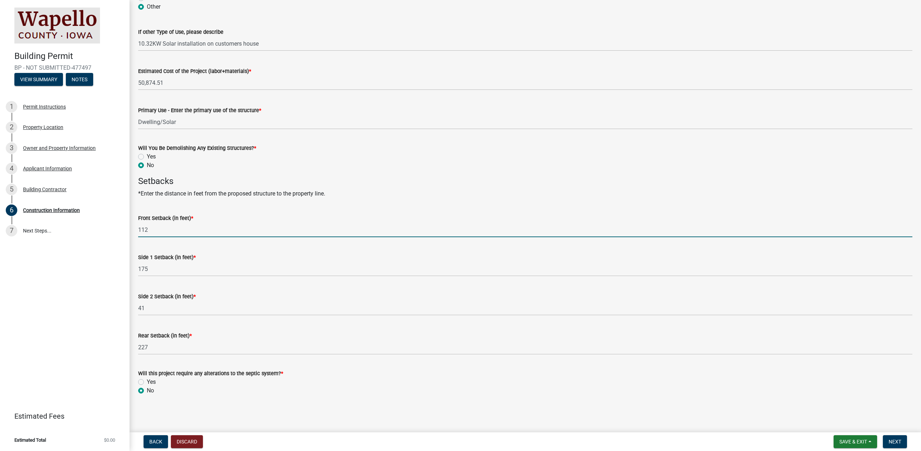
scroll to position [214, 0]
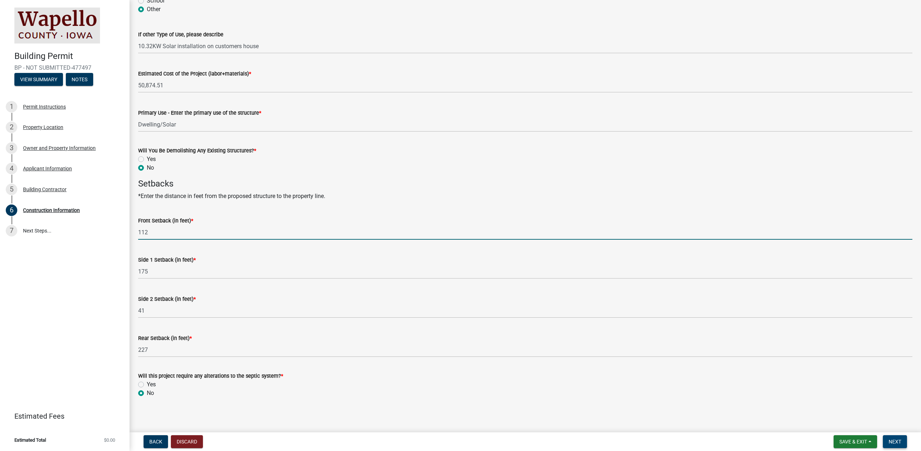
type input "112"
click at [891, 441] on span "Next" at bounding box center [894, 442] width 13 height 6
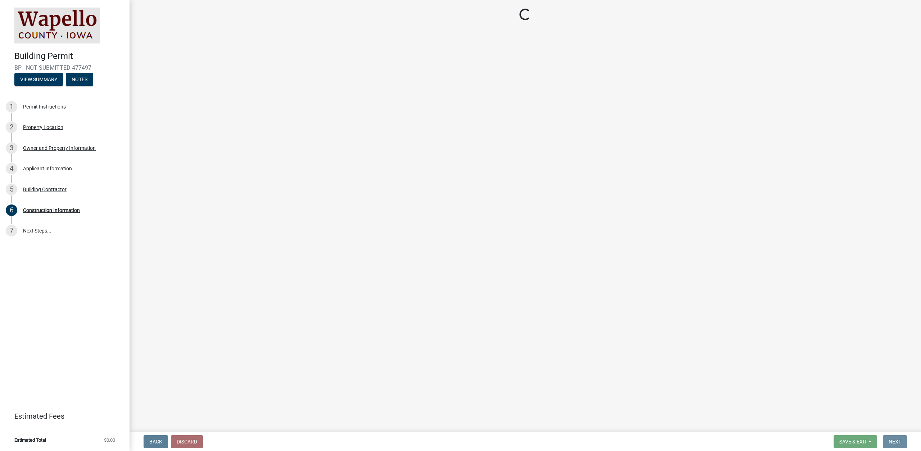
scroll to position [0, 0]
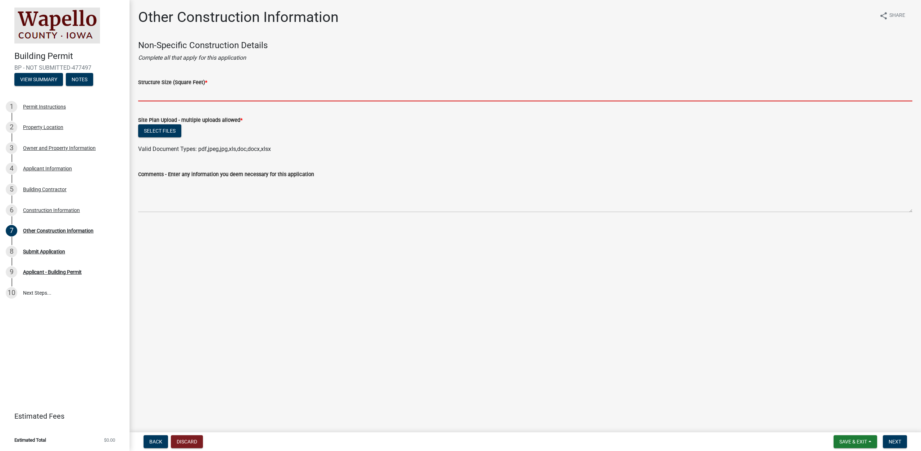
click at [176, 96] on input "Structure Size (Square Feet) *" at bounding box center [525, 94] width 774 height 15
click at [178, 96] on input "Structure Size (Square Feet) *" at bounding box center [525, 94] width 774 height 15
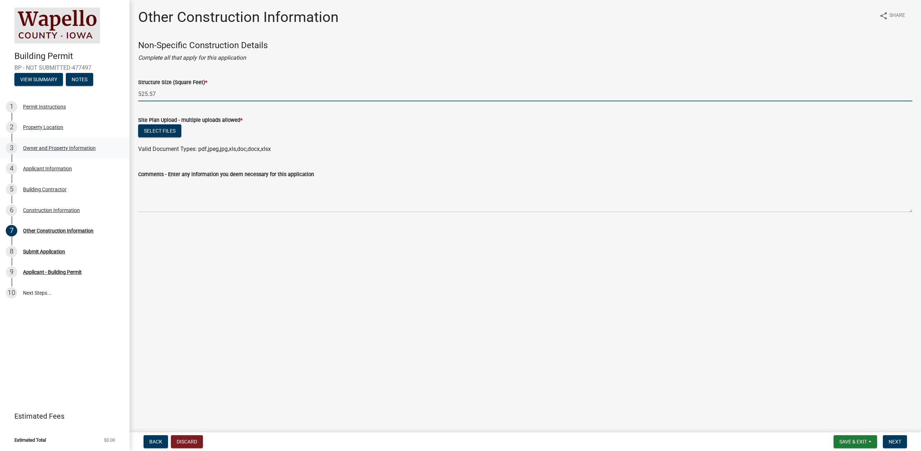
type input "525.57"
click at [155, 136] on button "Select files" at bounding box center [159, 130] width 43 height 13
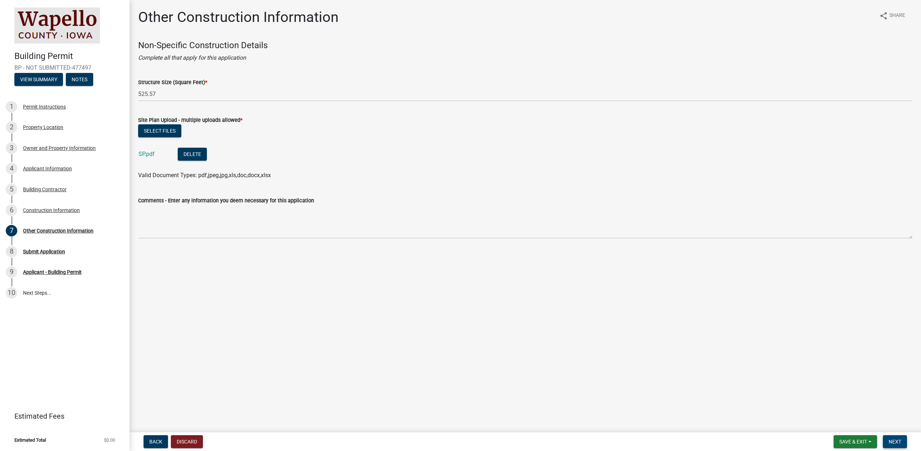
click at [906, 444] on button "Next" at bounding box center [895, 442] width 24 height 13
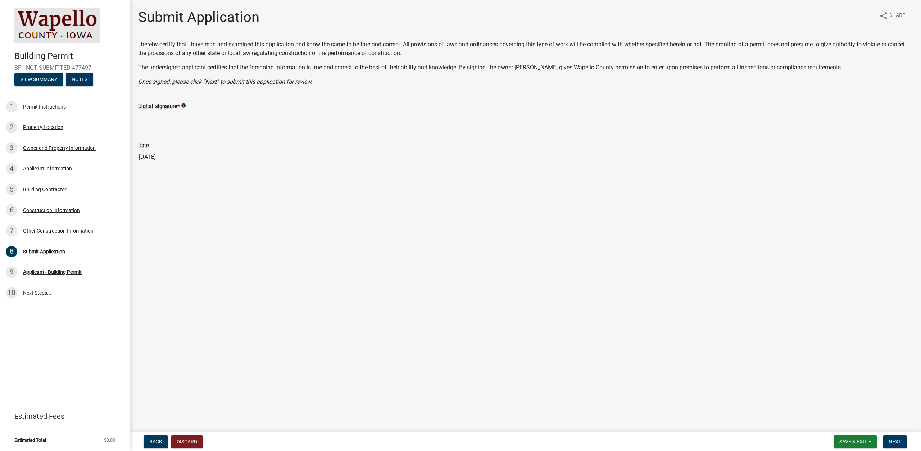
click at [226, 120] on input "Digital Signature *" at bounding box center [525, 118] width 774 height 15
type input "[PERSON_NAME]"
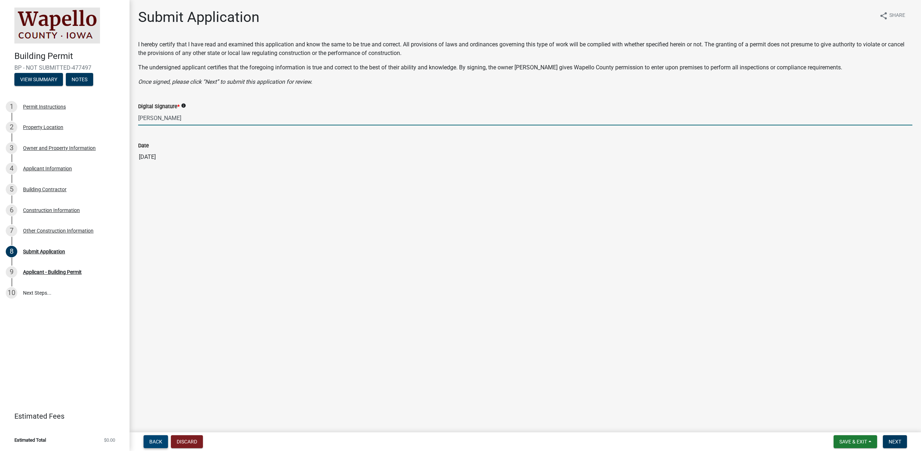
click at [148, 443] on button "Back" at bounding box center [156, 442] width 24 height 13
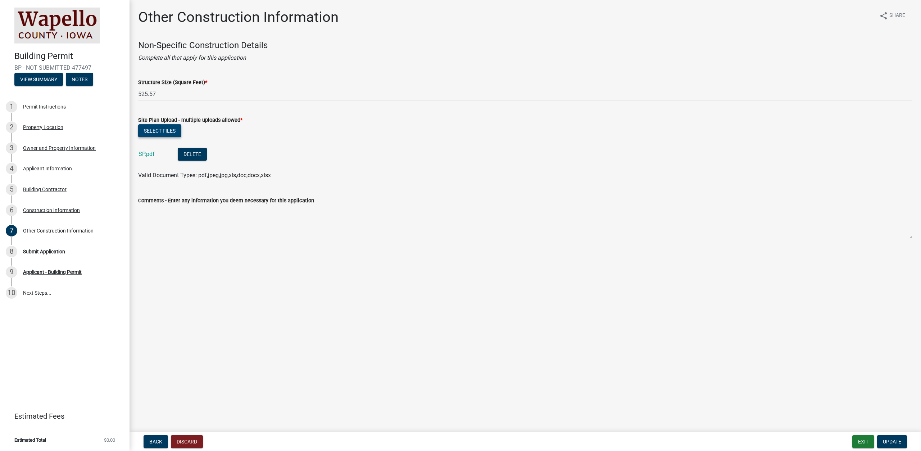
click at [163, 133] on button "Select files" at bounding box center [159, 130] width 43 height 13
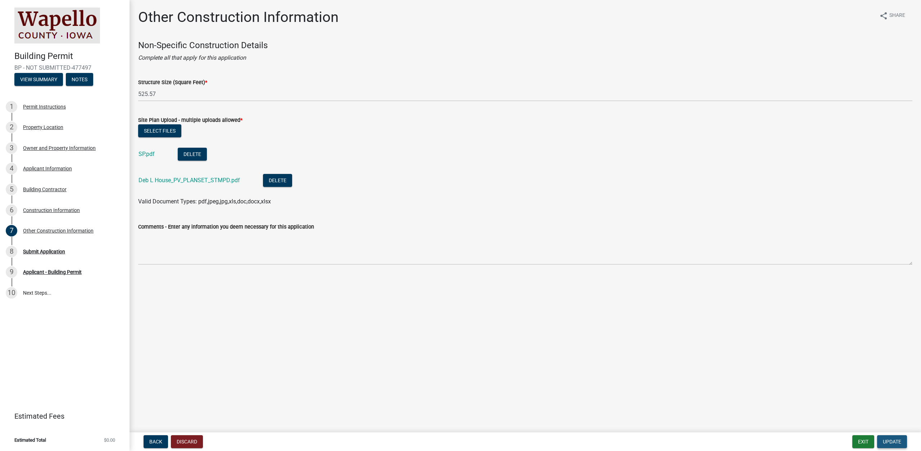
click at [896, 444] on span "Update" at bounding box center [892, 442] width 18 height 6
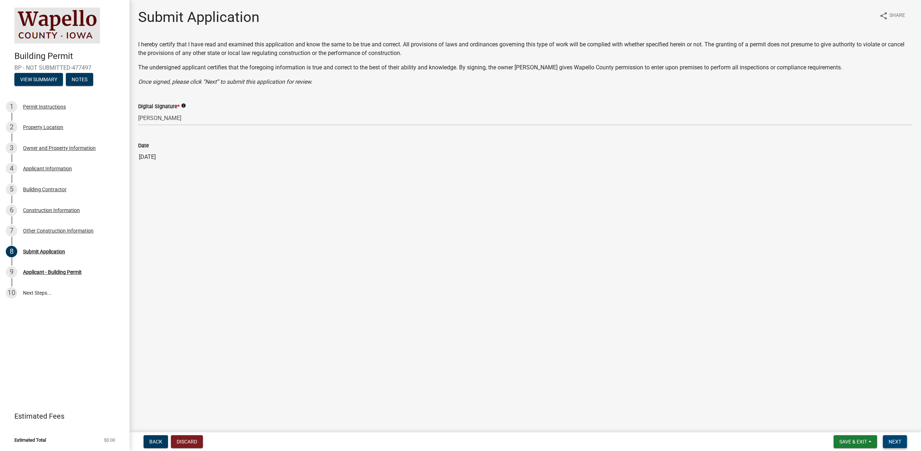
click at [896, 444] on span "Next" at bounding box center [894, 442] width 13 height 6
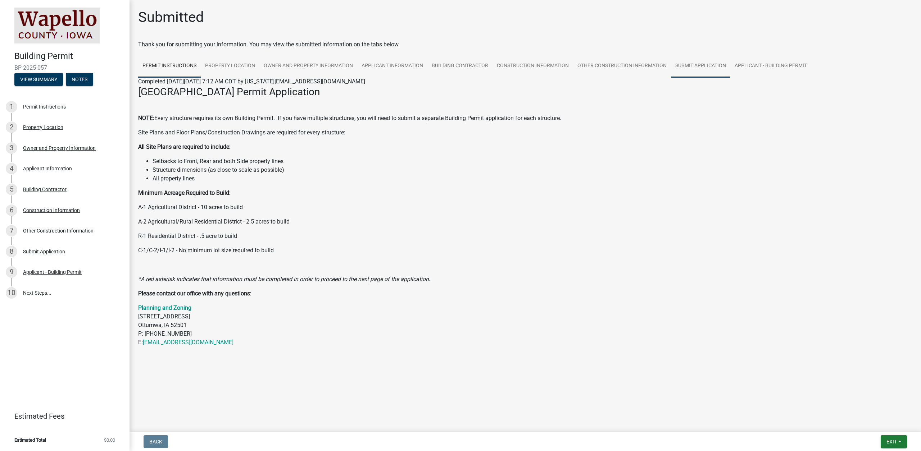
click at [679, 60] on link "Submit Application" at bounding box center [700, 66] width 59 height 23
